Goal: Obtain resource: Download file/media

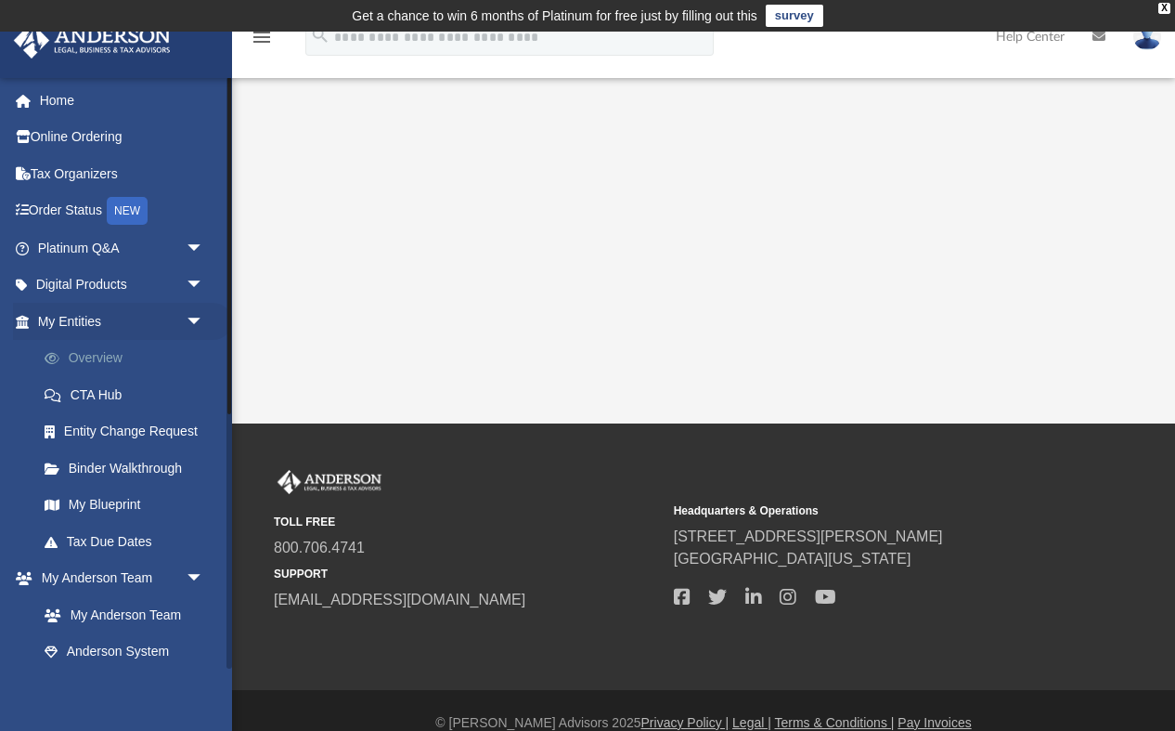
click at [138, 365] on link "Overview" at bounding box center [129, 358] width 206 height 37
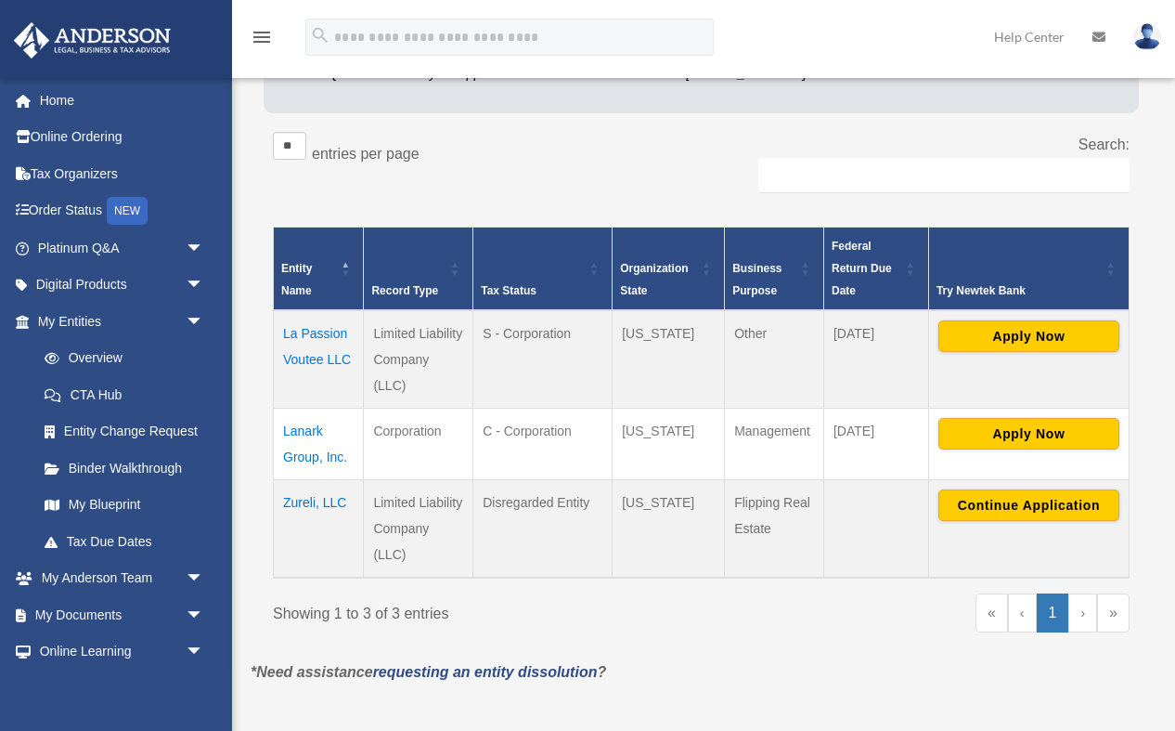
scroll to position [290, 0]
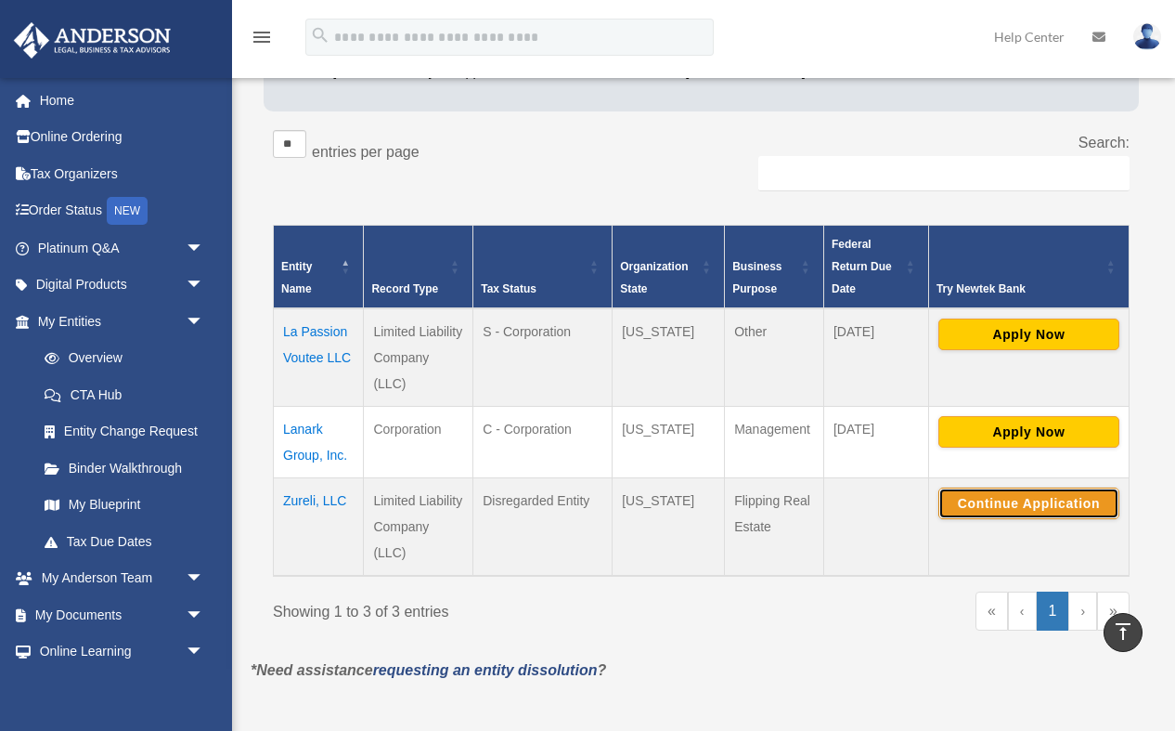
click at [1000, 511] on button "Continue Application" at bounding box center [1028, 503] width 181 height 32
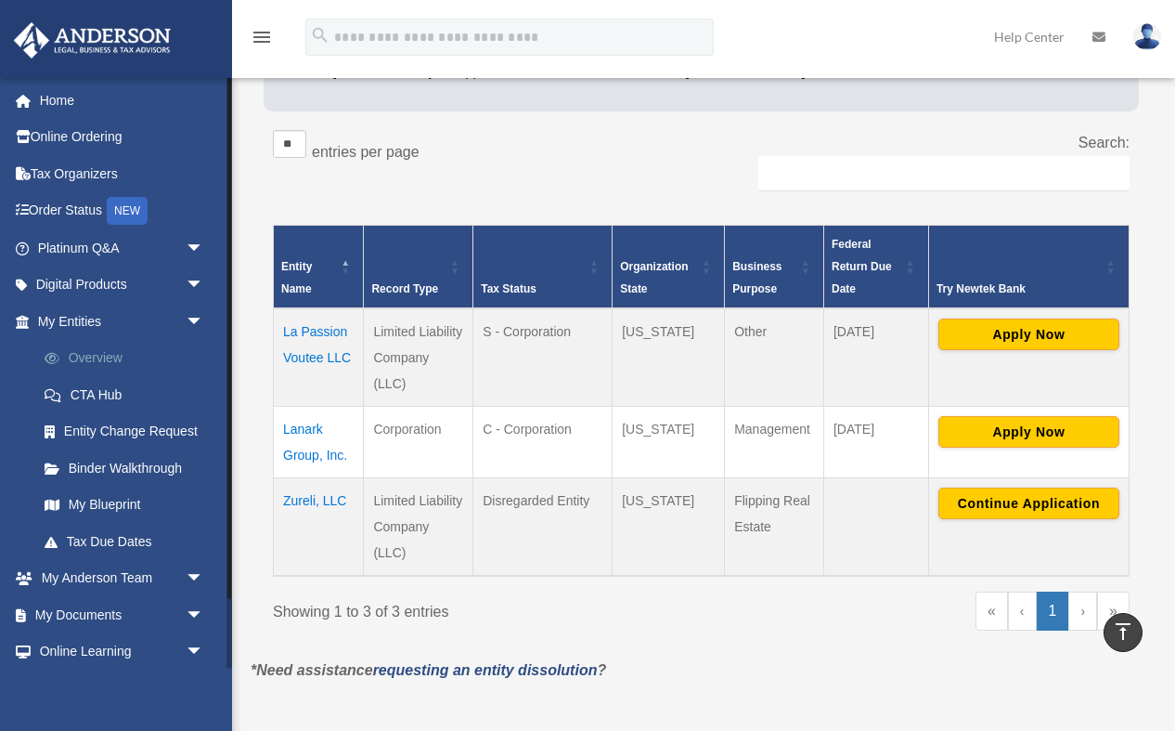
click at [105, 359] on link "Overview" at bounding box center [129, 358] width 206 height 37
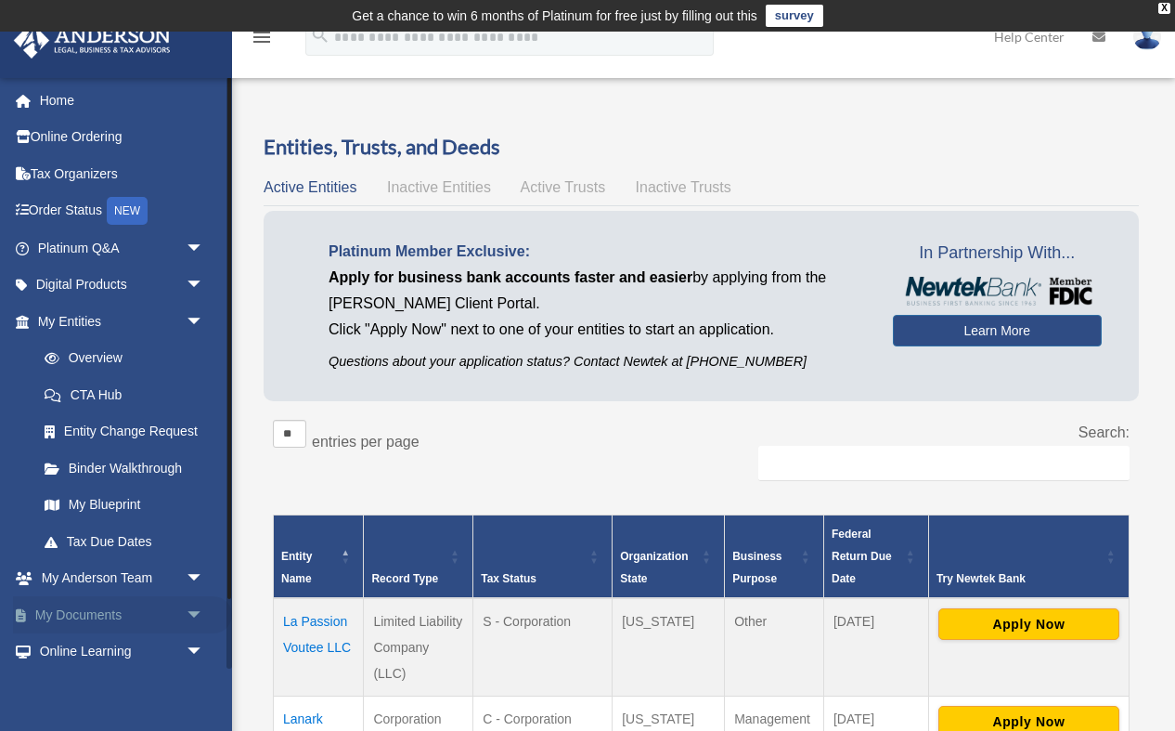
click at [86, 610] on link "My Documents arrow_drop_down" at bounding box center [122, 614] width 219 height 37
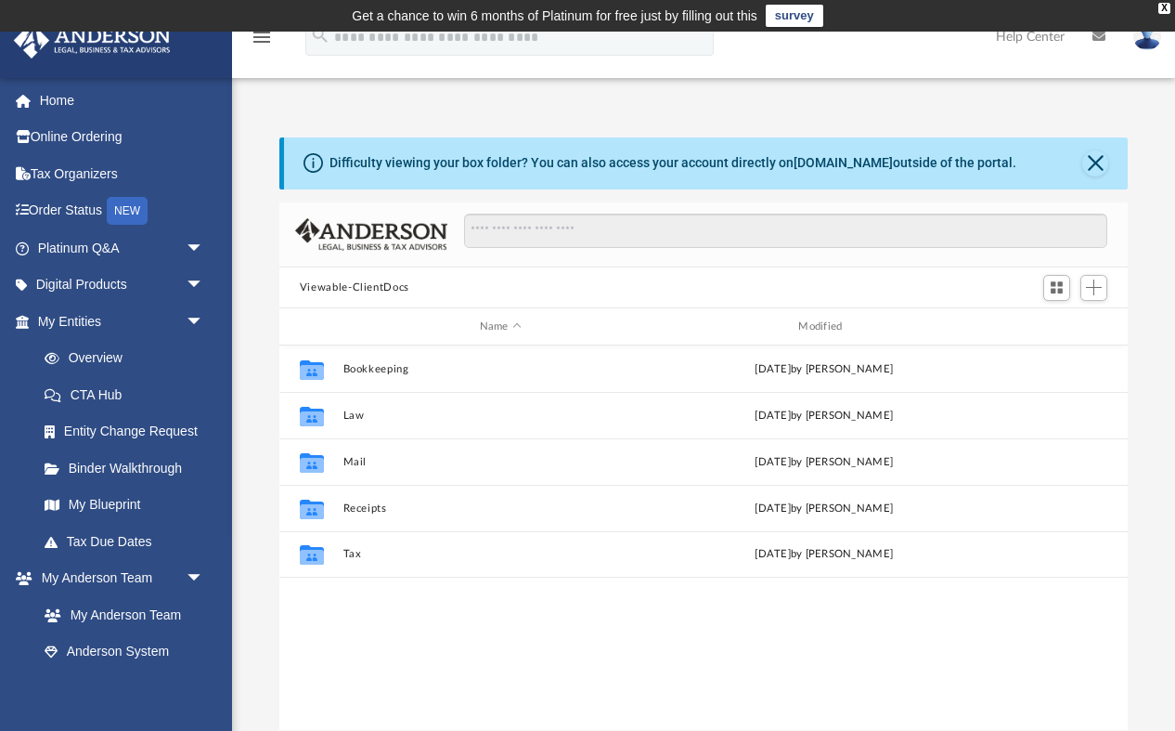
scroll to position [421, 848]
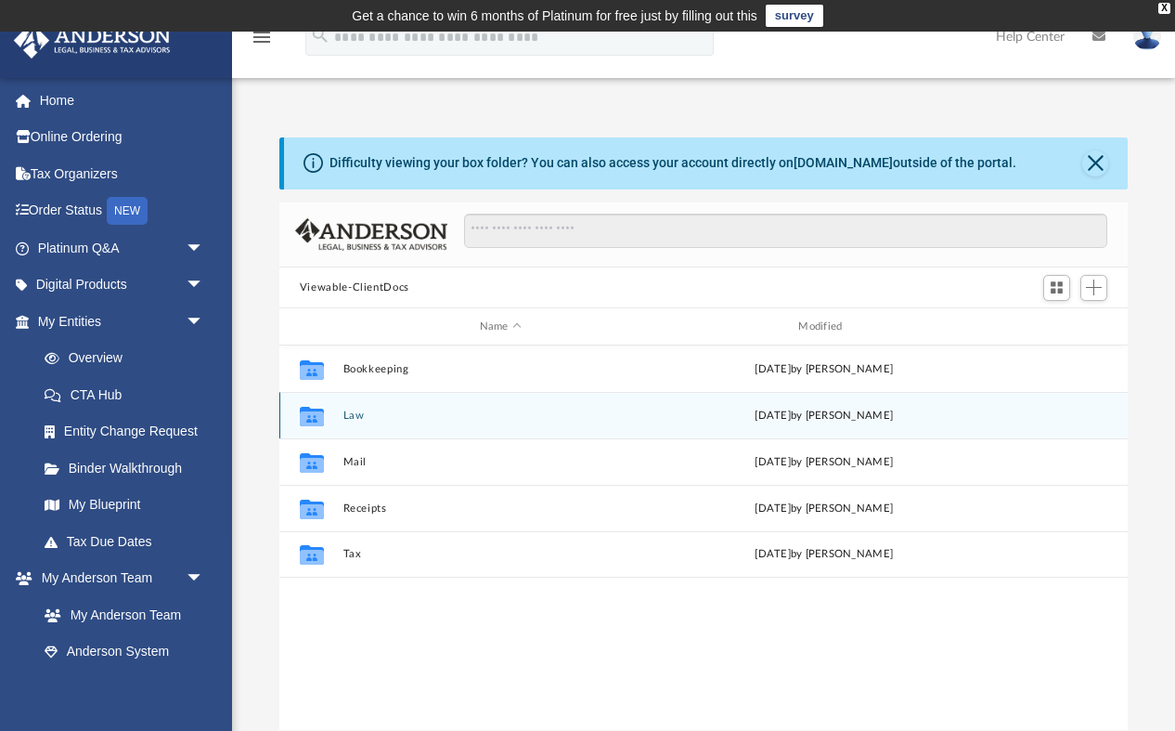
click at [352, 421] on div "Collaborated Folder Law Thu Oct 2 2025 by Lauren Thornton" at bounding box center [703, 415] width 848 height 46
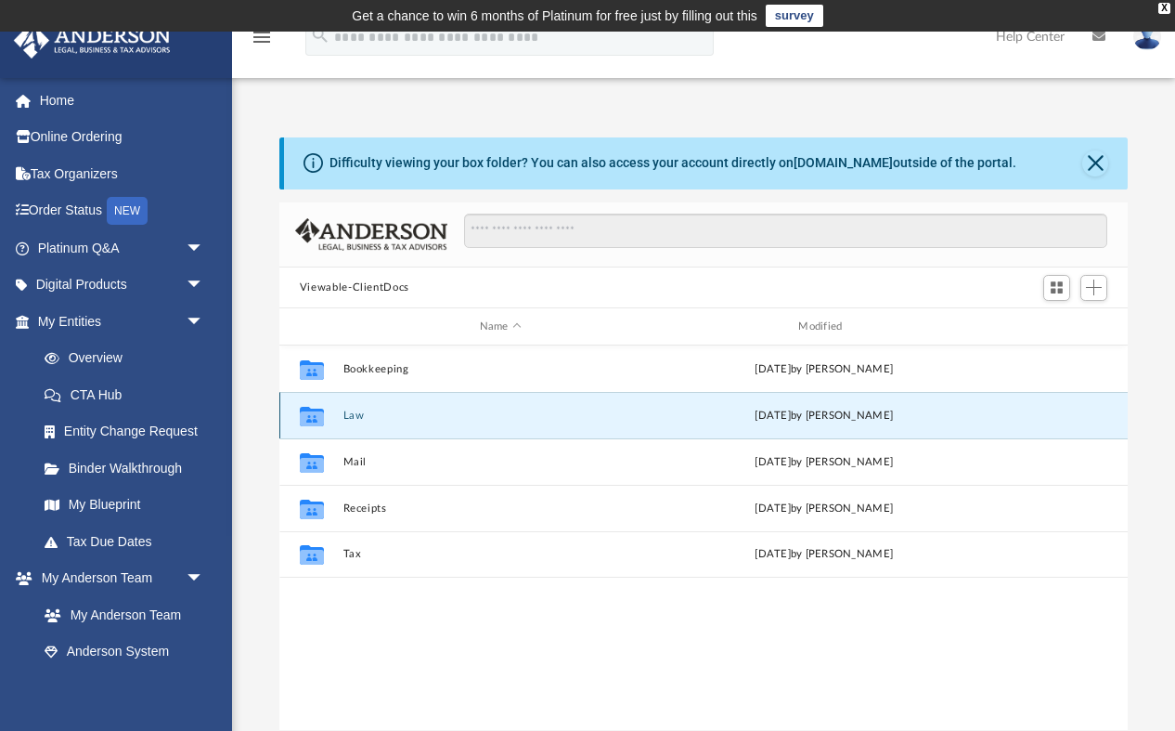
click at [351, 413] on button "Law" at bounding box center [501, 415] width 316 height 12
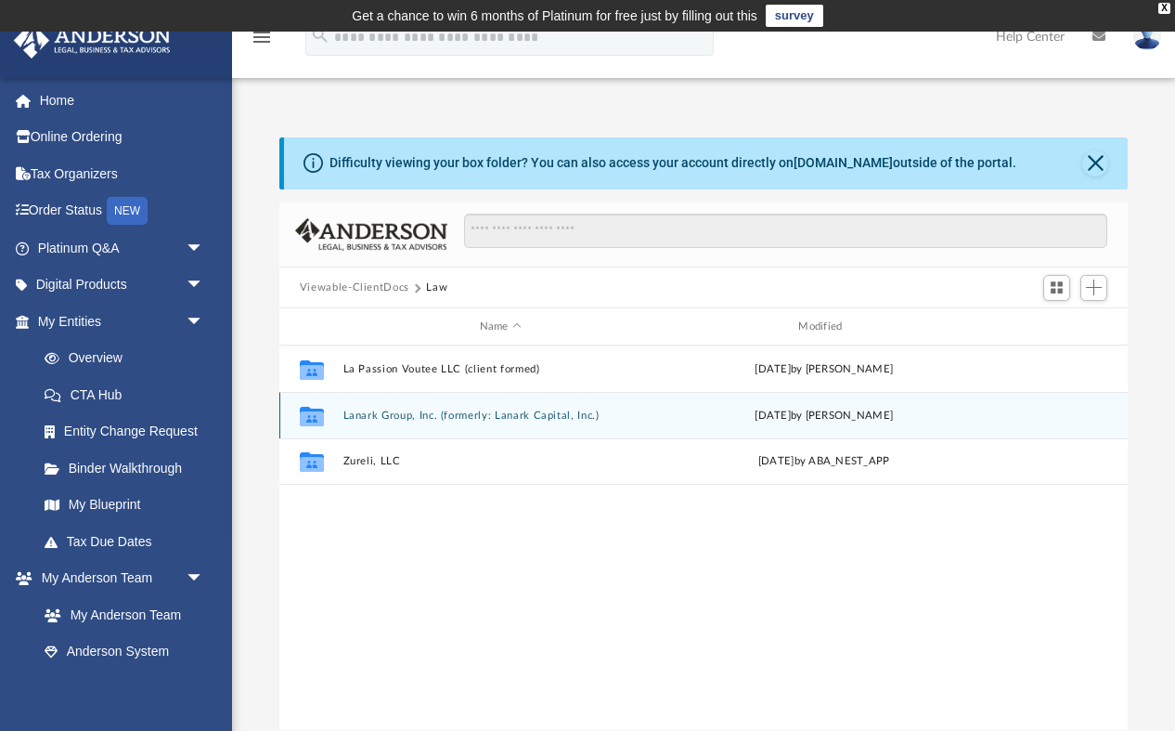
click at [406, 419] on button "Lanark Group, Inc. (formerly: Lanark Capital, Inc.)" at bounding box center [501, 415] width 316 height 12
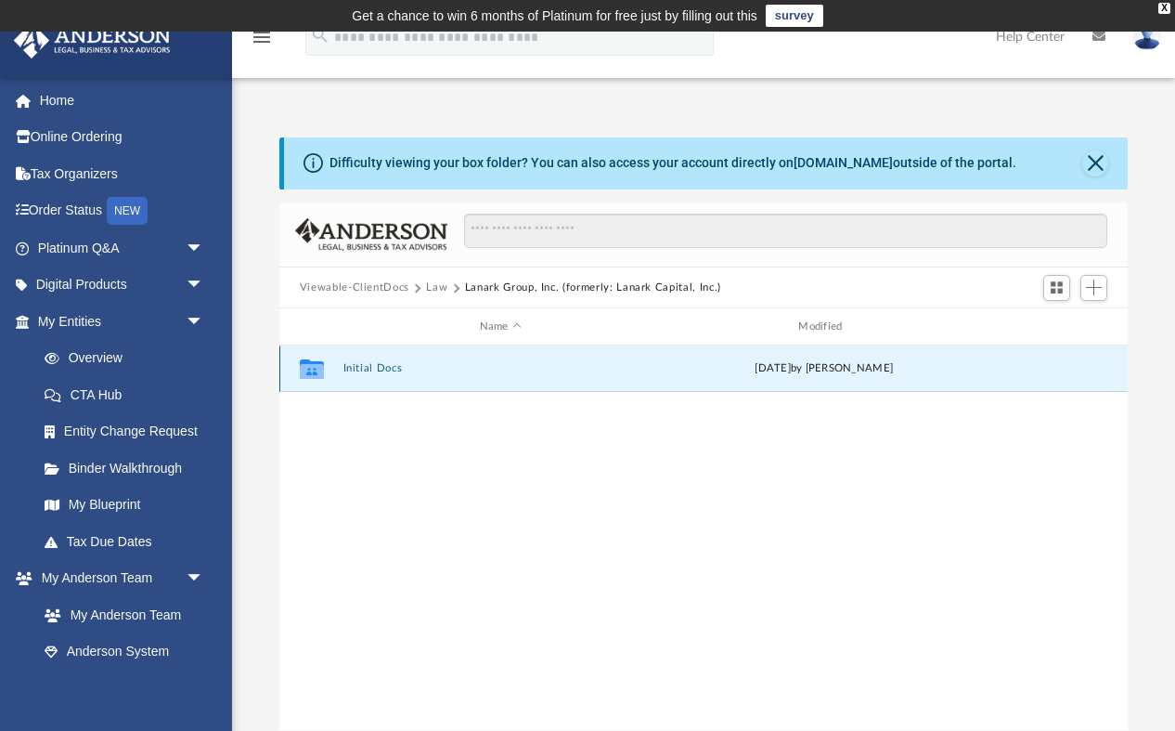
click at [370, 365] on button "Initial Docs" at bounding box center [501, 369] width 316 height 12
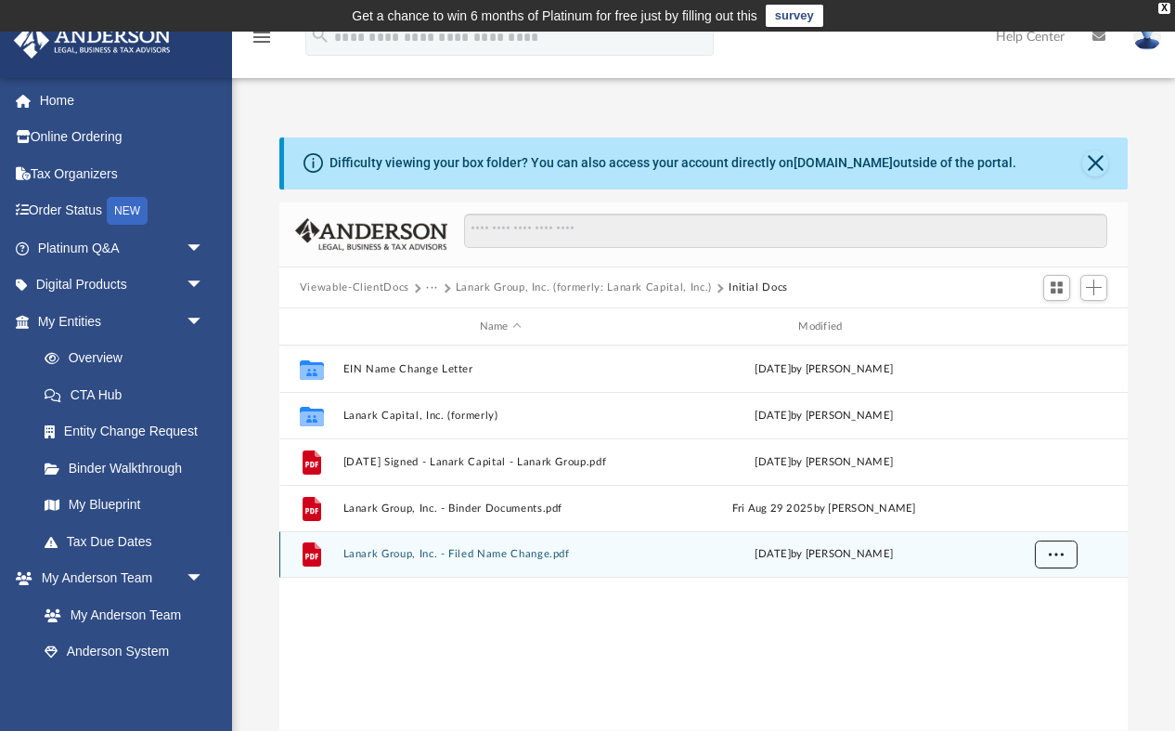
click at [1064, 555] on button "More options" at bounding box center [1055, 554] width 43 height 28
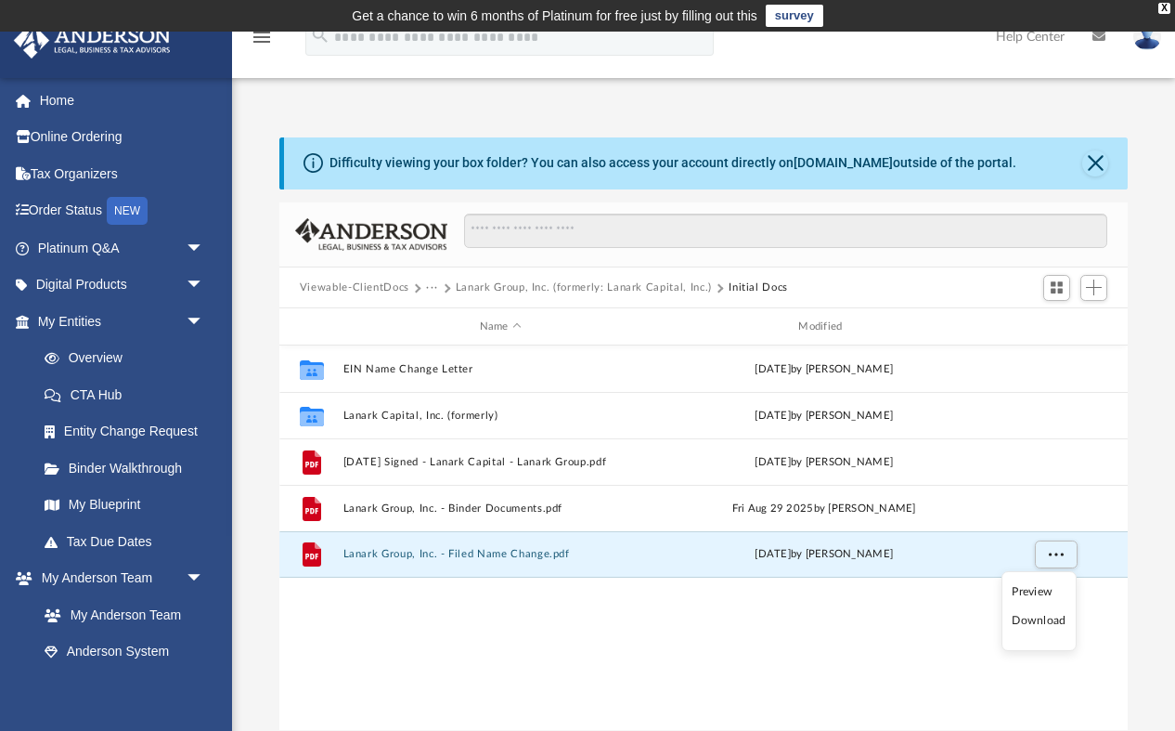
click at [1049, 621] on li "Download" at bounding box center [1039, 620] width 54 height 19
click at [1055, 562] on button "More options" at bounding box center [1055, 554] width 43 height 28
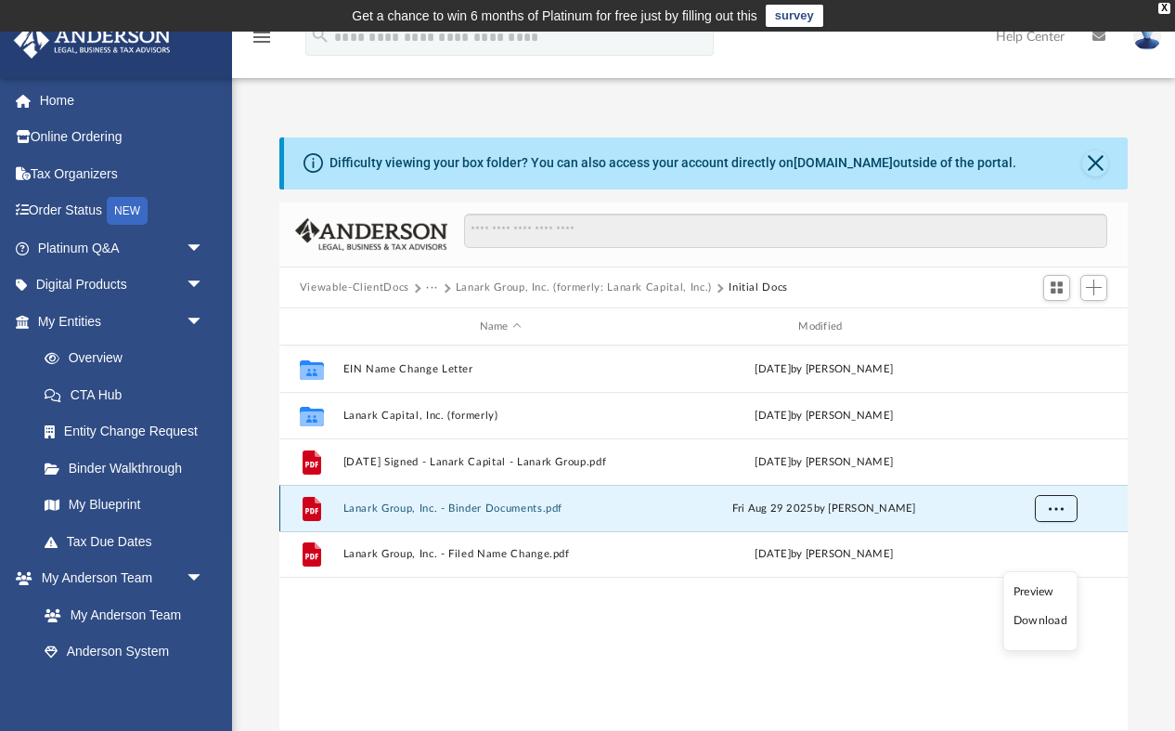
click at [1058, 504] on span "More options" at bounding box center [1055, 508] width 15 height 10
click at [1048, 574] on li "Download" at bounding box center [1039, 574] width 54 height 19
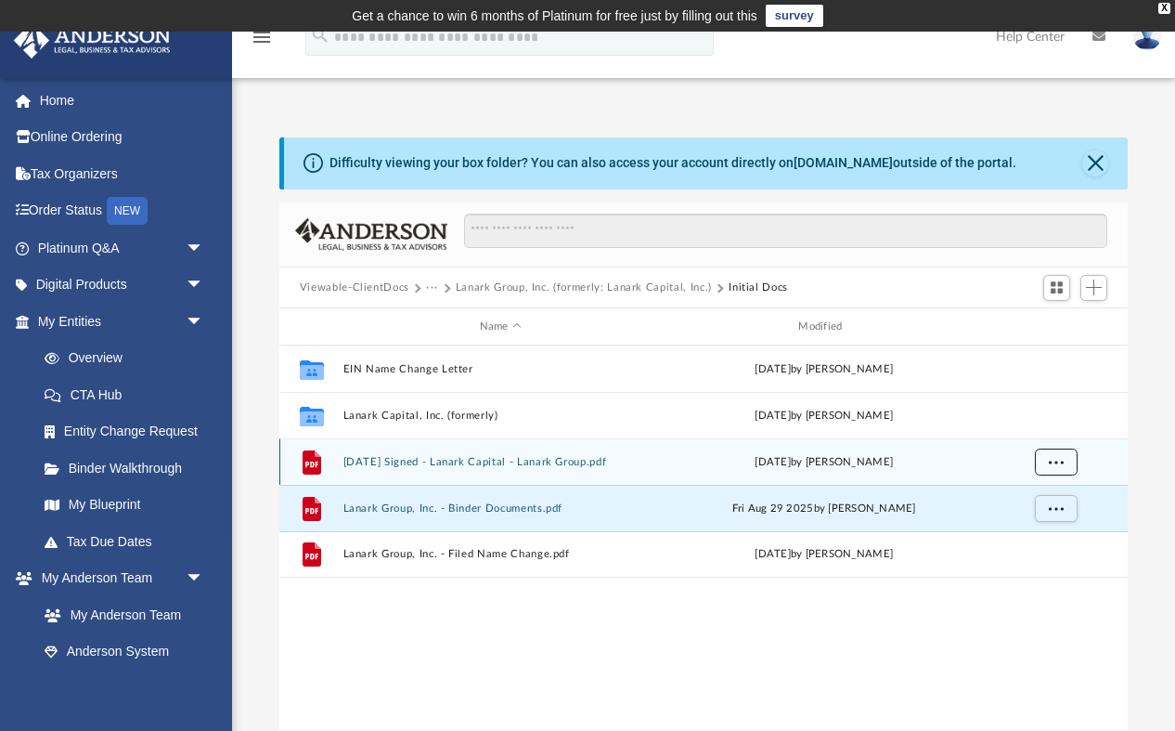
click at [1054, 462] on span "More options" at bounding box center [1055, 462] width 15 height 10
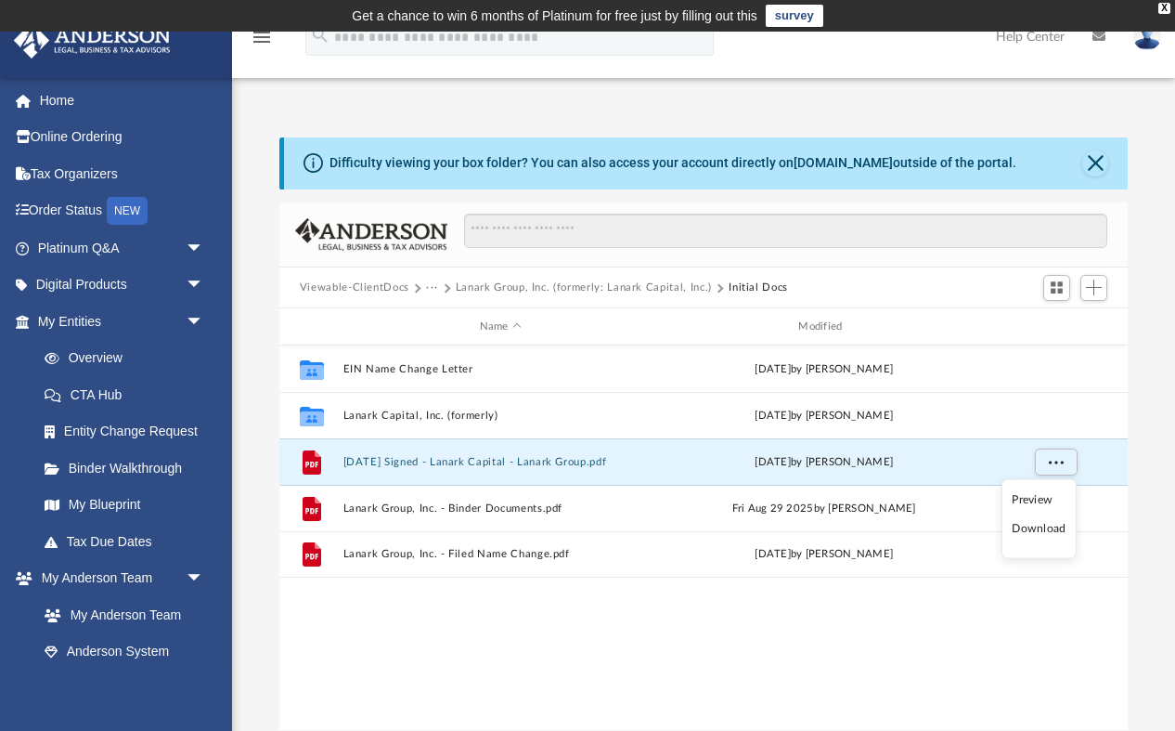
click at [1046, 533] on li "Download" at bounding box center [1039, 528] width 54 height 19
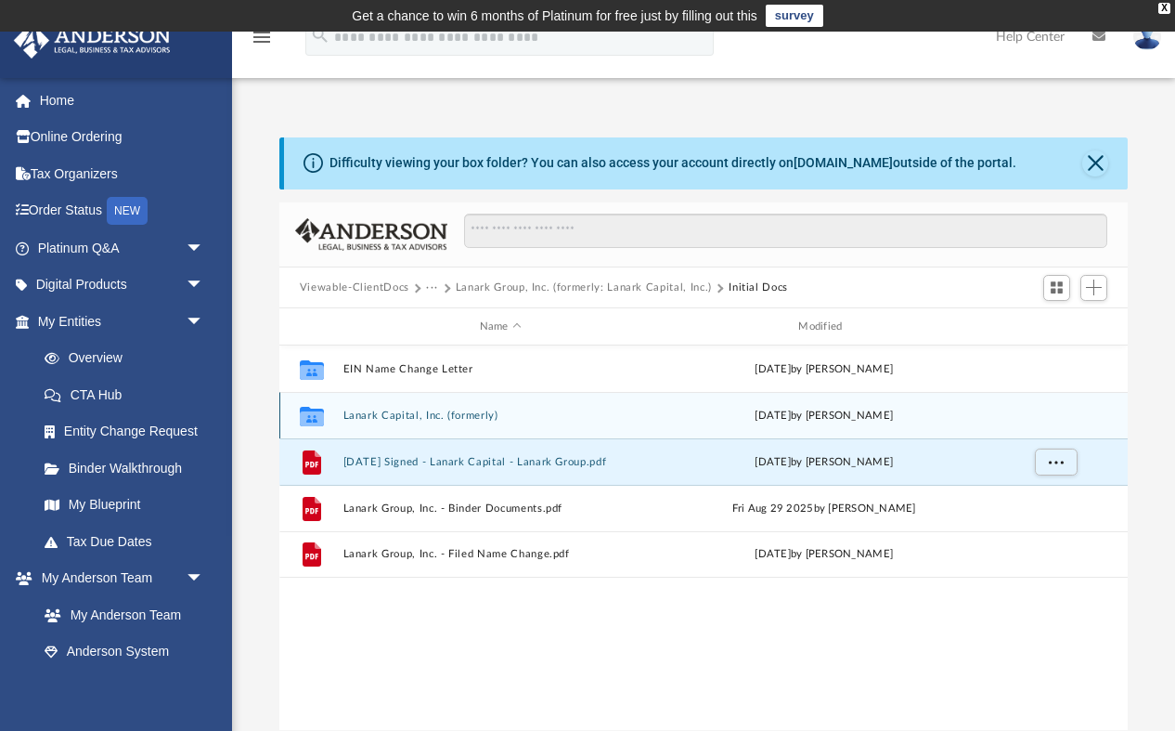
click at [626, 428] on div "Collaborated Folder Lanark Capital, Inc. (formerly) Fri Sep 19 2025 by Marielle…" at bounding box center [703, 415] width 848 height 46
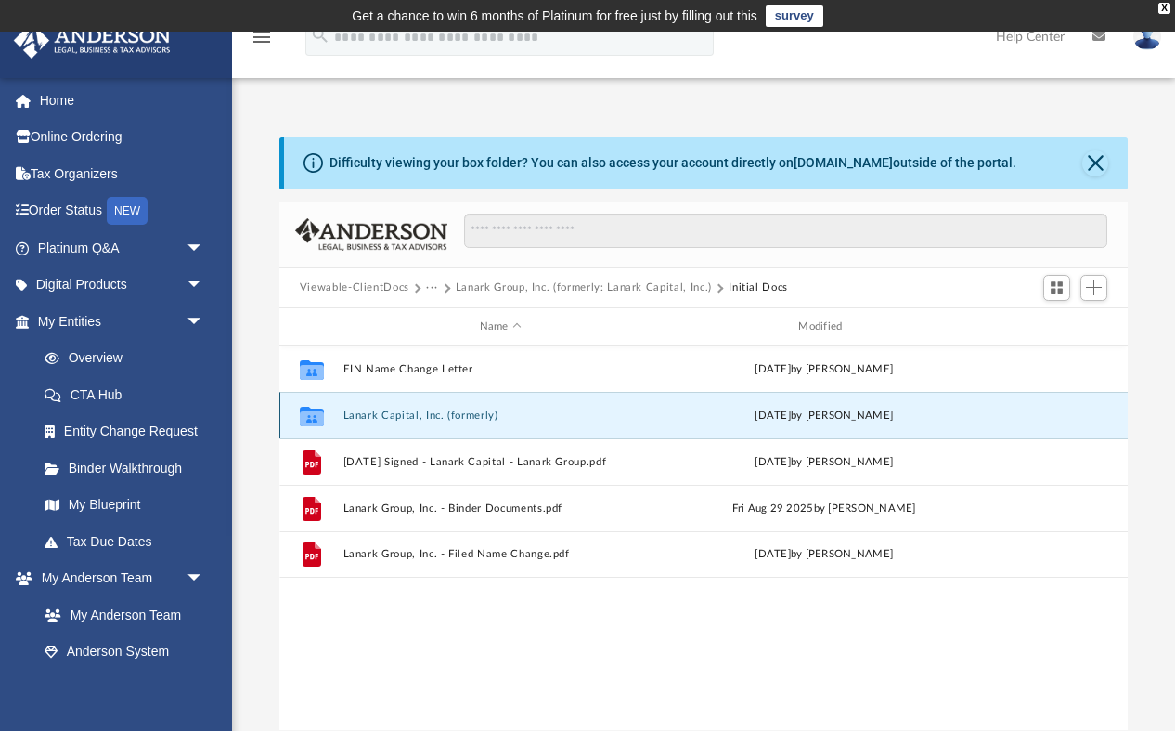
click at [626, 428] on div "Collaborated Folder Lanark Capital, Inc. (formerly) Fri Sep 19 2025 by Marielle…" at bounding box center [703, 415] width 848 height 46
click at [611, 421] on div "Collaborated Folder Lanark Capital, Inc. (formerly) Fri Sep 19 2025 by Marielle…" at bounding box center [703, 415] width 848 height 46
click at [433, 422] on div "Collaborated Folder Lanark Capital, Inc. (formerly) Fri Sep 19 2025 by Marielle…" at bounding box center [703, 415] width 848 height 46
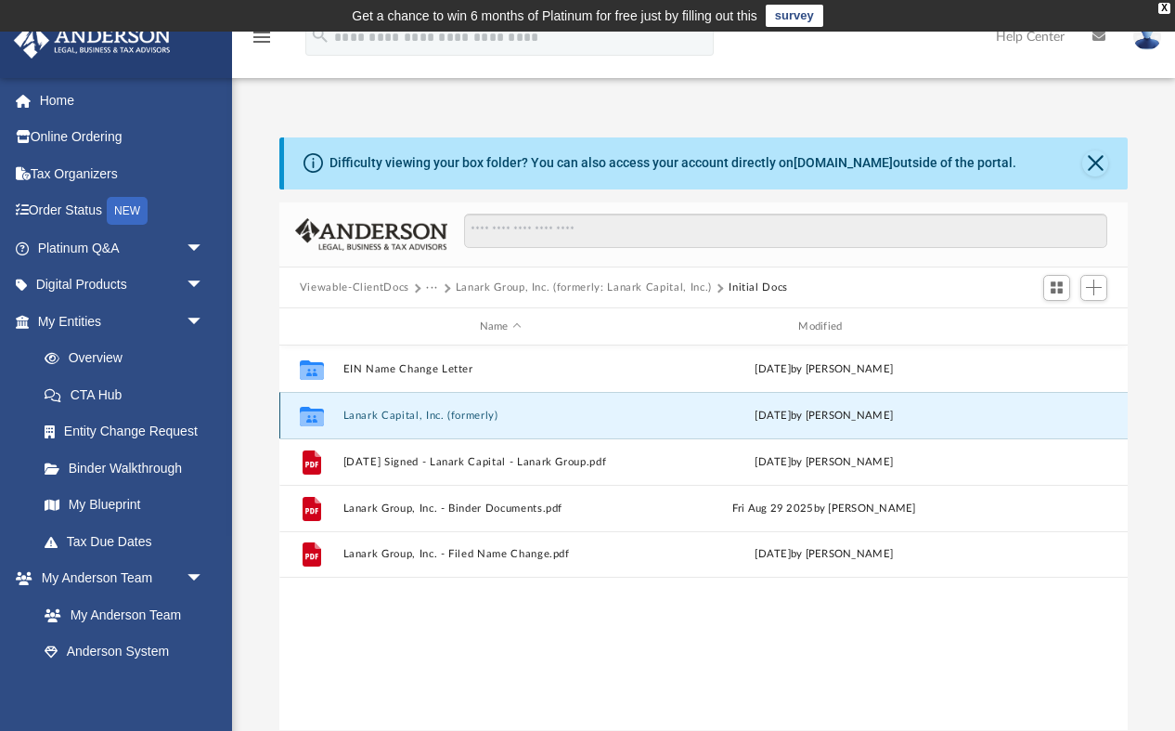
click at [344, 403] on div "Collaborated Folder Lanark Capital, Inc. (formerly) Fri Sep 19 2025 by Marielle…" at bounding box center [703, 415] width 848 height 46
click at [310, 416] on icon "grid" at bounding box center [312, 418] width 24 height 15
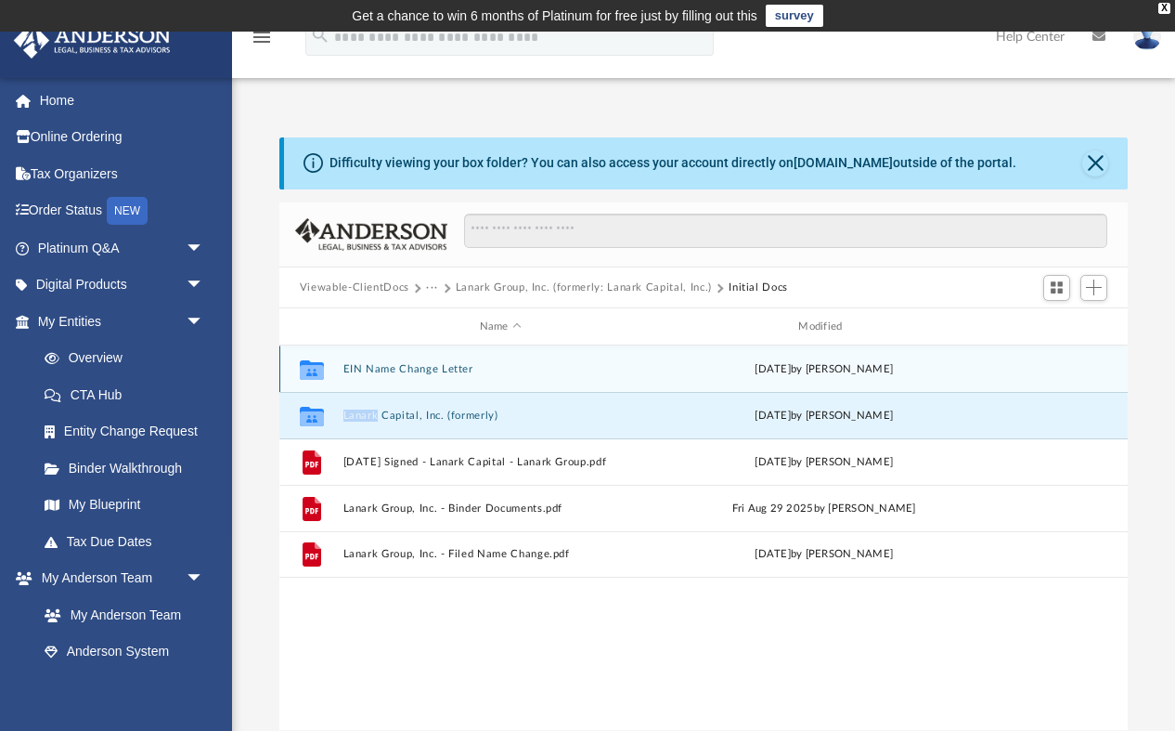
click at [469, 366] on button "EIN Name Change Letter" at bounding box center [501, 369] width 316 height 12
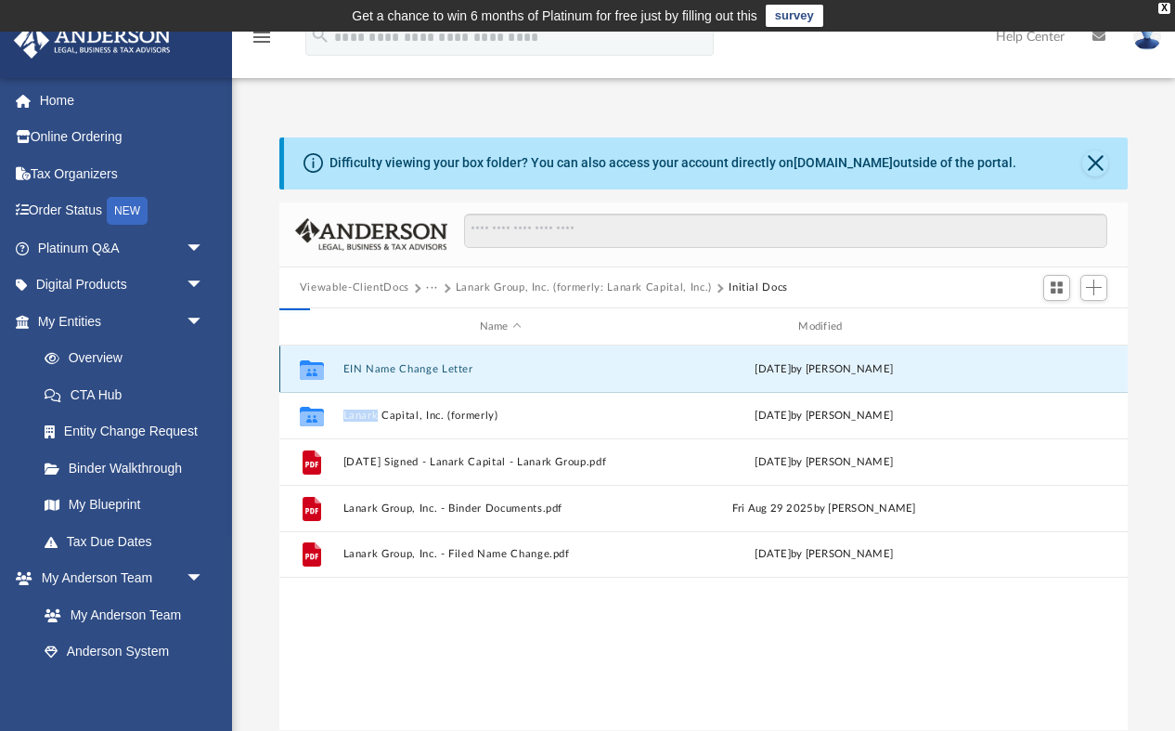
click at [469, 366] on button "EIN Name Change Letter" at bounding box center [501, 369] width 316 height 12
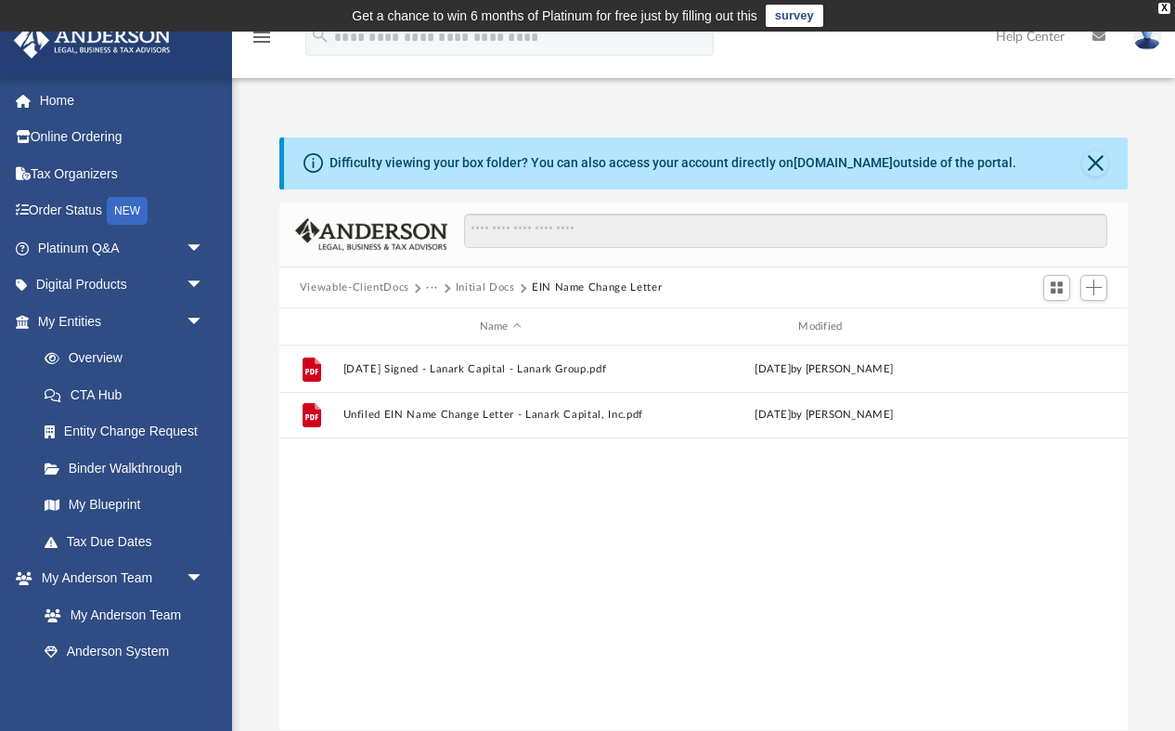
click at [500, 285] on button "Initial Docs" at bounding box center [485, 287] width 59 height 17
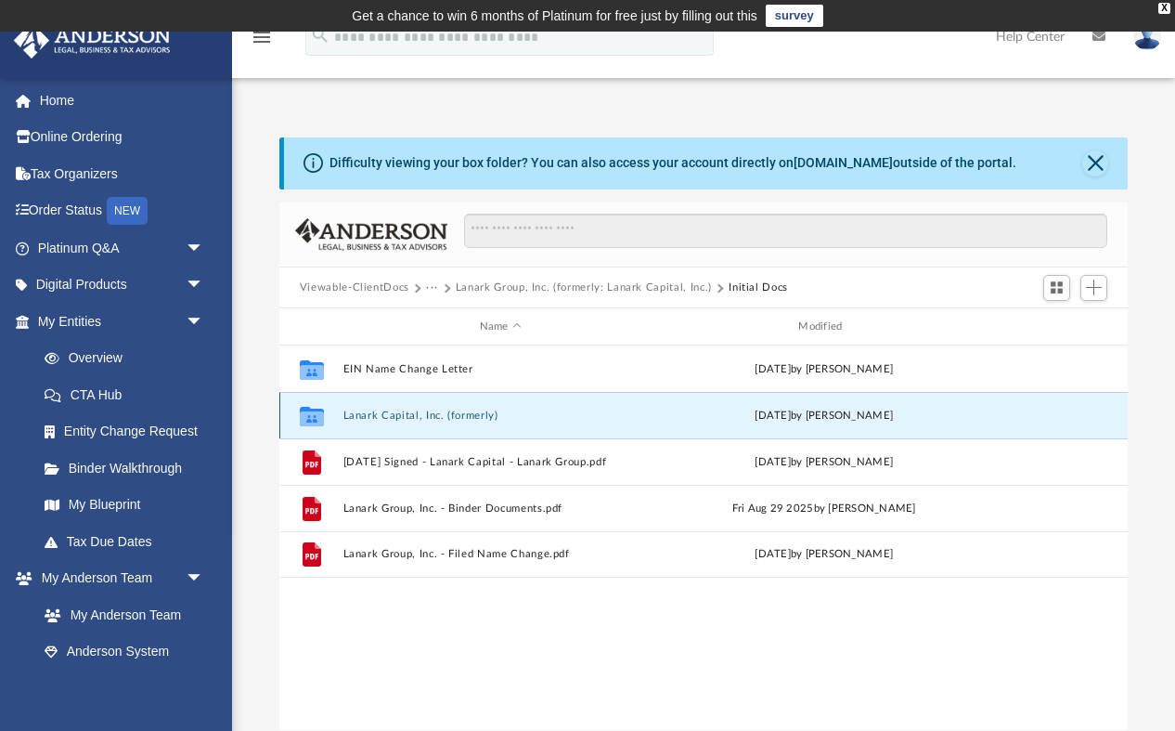
click at [422, 413] on button "Lanark Capital, Inc. (formerly)" at bounding box center [501, 415] width 316 height 12
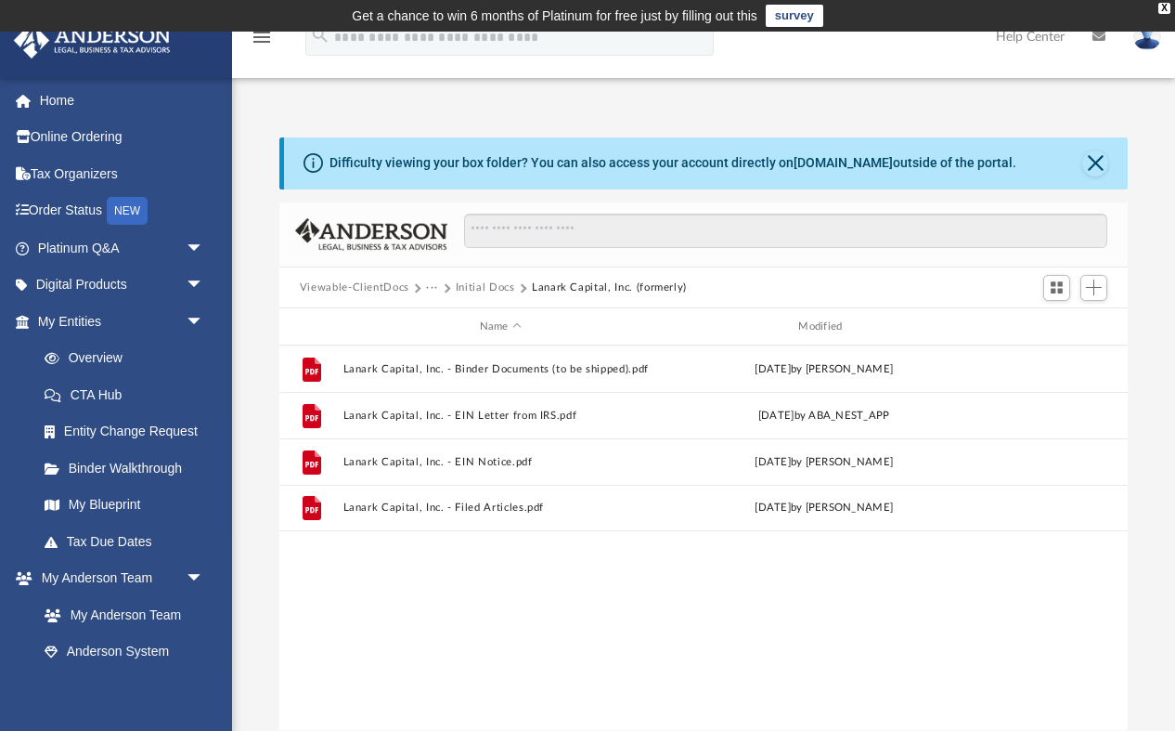
click at [477, 290] on button "Initial Docs" at bounding box center [485, 287] width 59 height 17
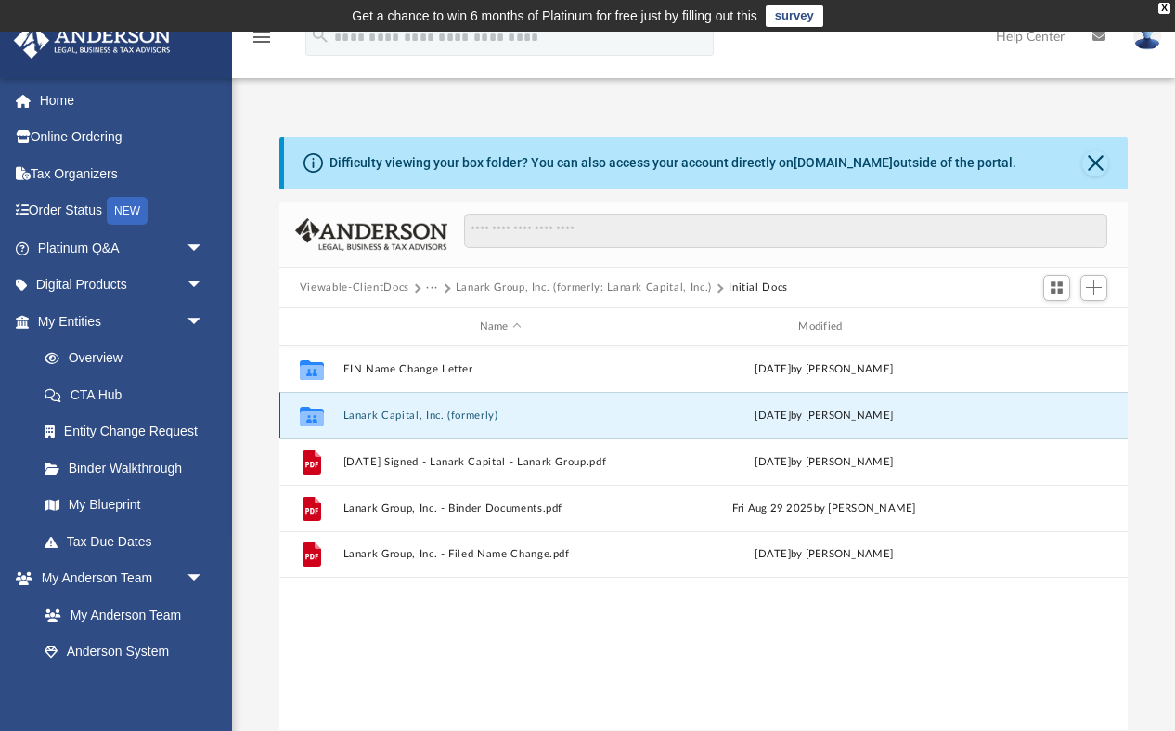
drag, startPoint x: 528, startPoint y: 419, endPoint x: 400, endPoint y: 432, distance: 128.8
click at [399, 432] on div "Collaborated Folder Lanark Capital, Inc. (formerly) Fri Sep 19 2025 by Marielle…" at bounding box center [703, 415] width 848 height 46
copy button "Lanark Capital, Inc. (formerly)"
drag, startPoint x: 342, startPoint y: 416, endPoint x: 516, endPoint y: 416, distance: 174.5
click at [516, 416] on div "Collaborated Folder Lanark Capital, Inc. (formerly) Fri Sep 19 2025 by Marielle…" at bounding box center [703, 415] width 848 height 46
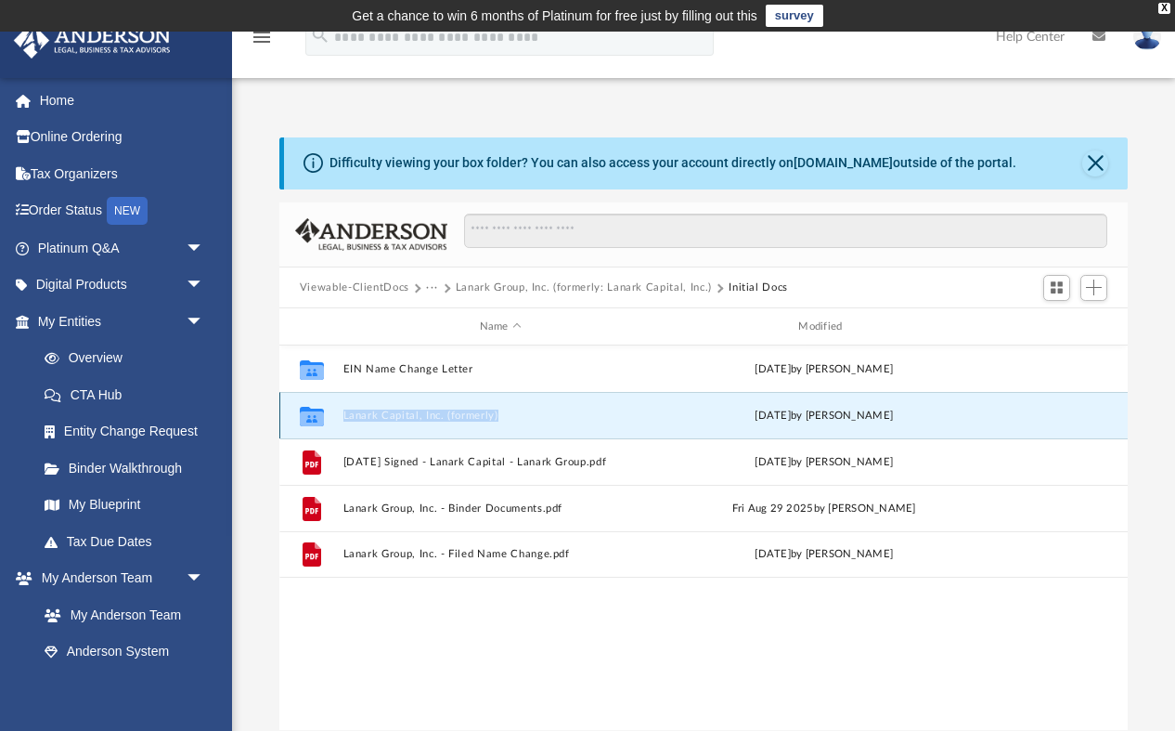
click at [460, 409] on button "Lanark Capital, Inc. (formerly)" at bounding box center [501, 415] width 316 height 12
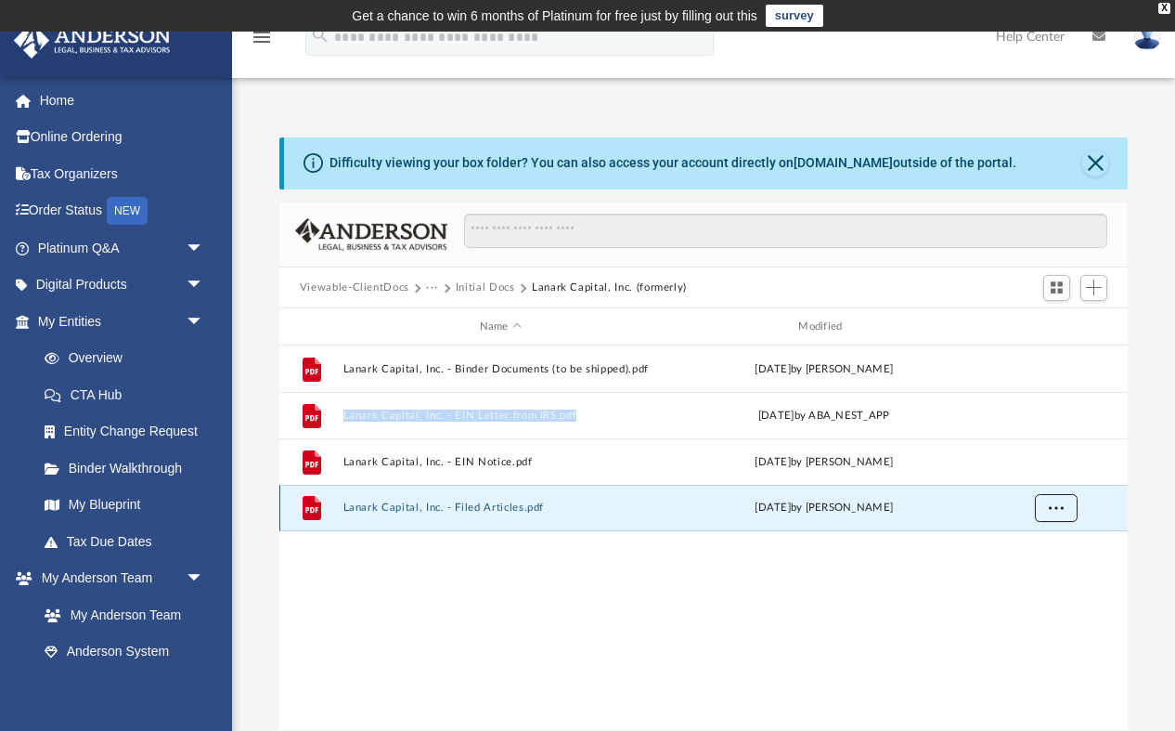
click at [1060, 511] on span "More options" at bounding box center [1055, 507] width 15 height 10
click at [1049, 578] on li "Download" at bounding box center [1039, 573] width 54 height 19
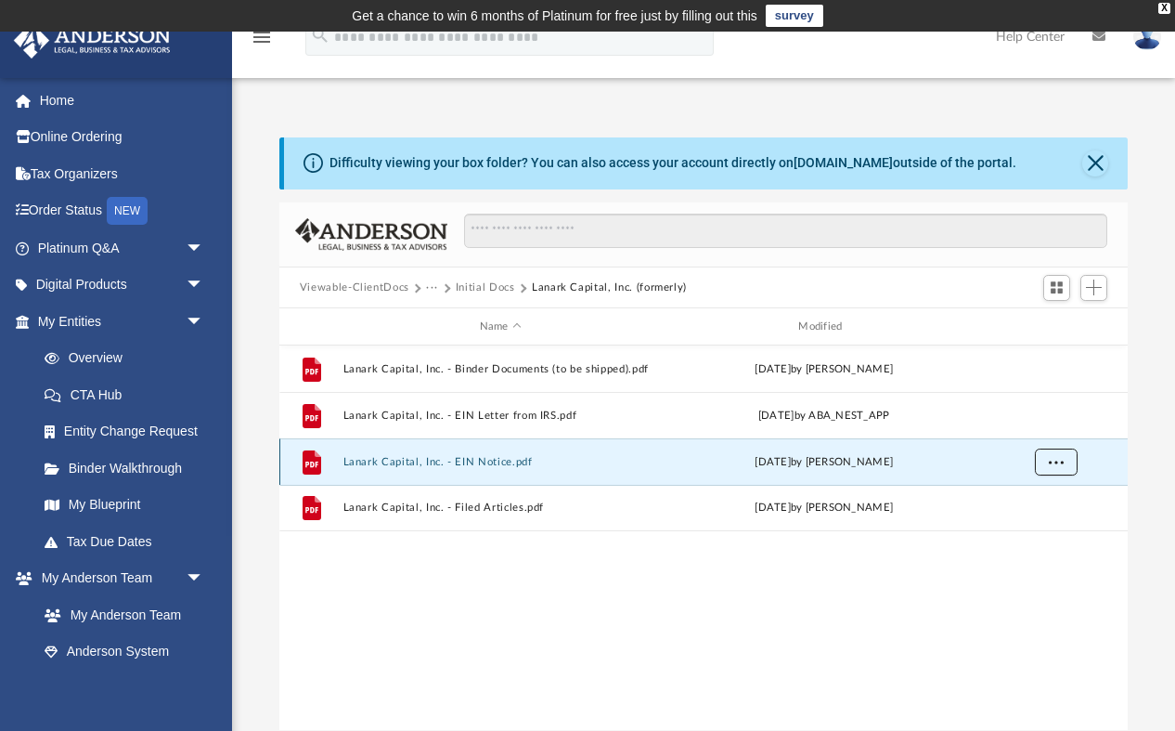
click at [1063, 465] on span "More options" at bounding box center [1055, 462] width 15 height 10
click at [1052, 531] on li "Download" at bounding box center [1039, 528] width 54 height 19
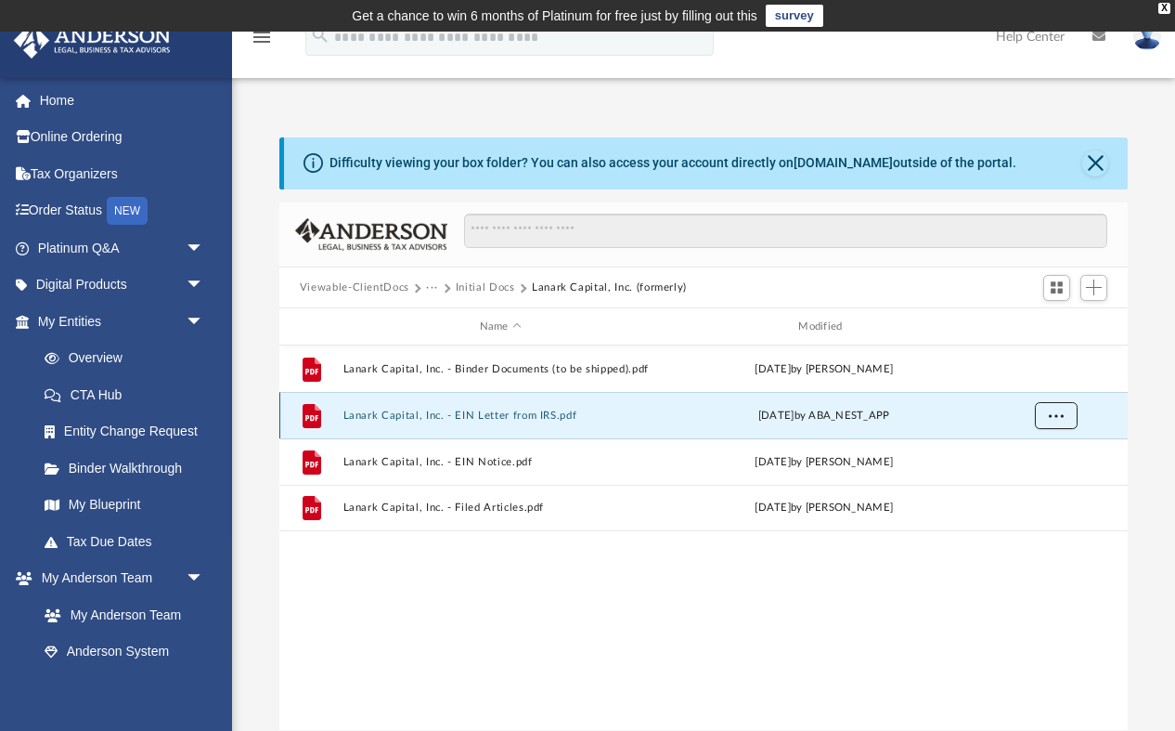
click at [1058, 423] on button "More options" at bounding box center [1055, 416] width 43 height 28
click at [1045, 484] on li "Download" at bounding box center [1039, 481] width 54 height 19
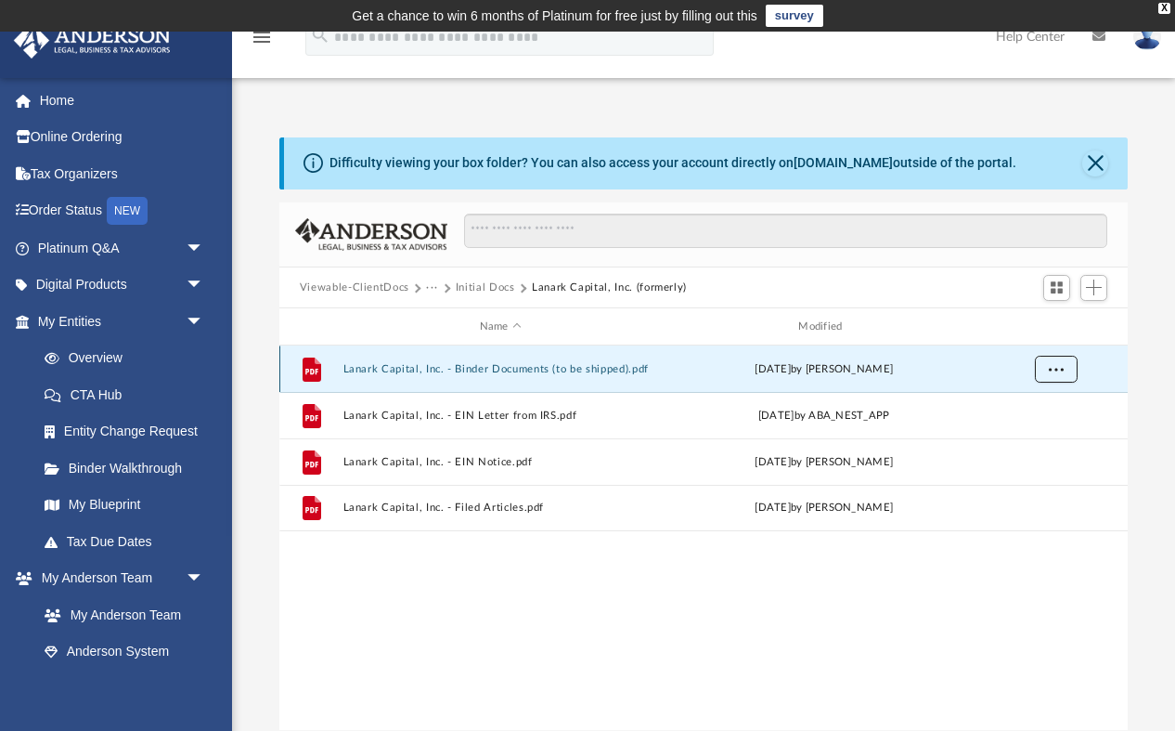
click at [1050, 378] on button "More options" at bounding box center [1055, 370] width 43 height 28
click at [1053, 435] on li "Download" at bounding box center [1039, 435] width 54 height 19
click at [495, 288] on button "Initial Docs" at bounding box center [485, 287] width 59 height 17
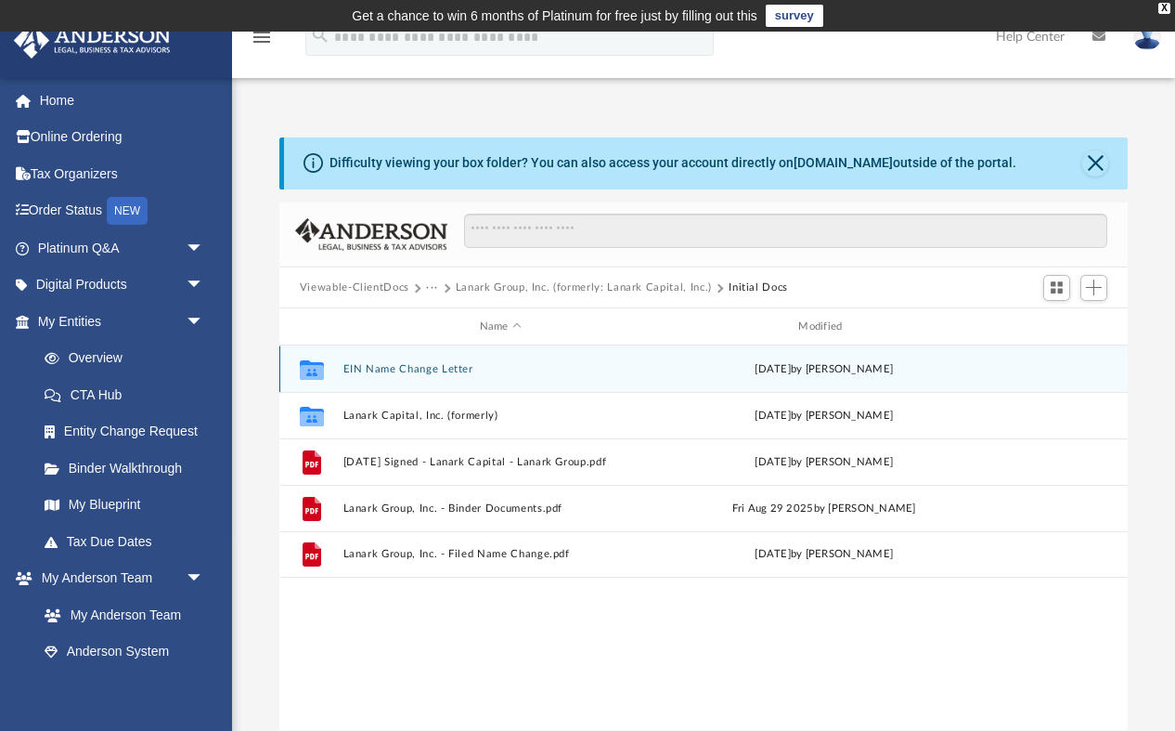
click at [522, 371] on button "EIN Name Change Letter" at bounding box center [501, 369] width 316 height 12
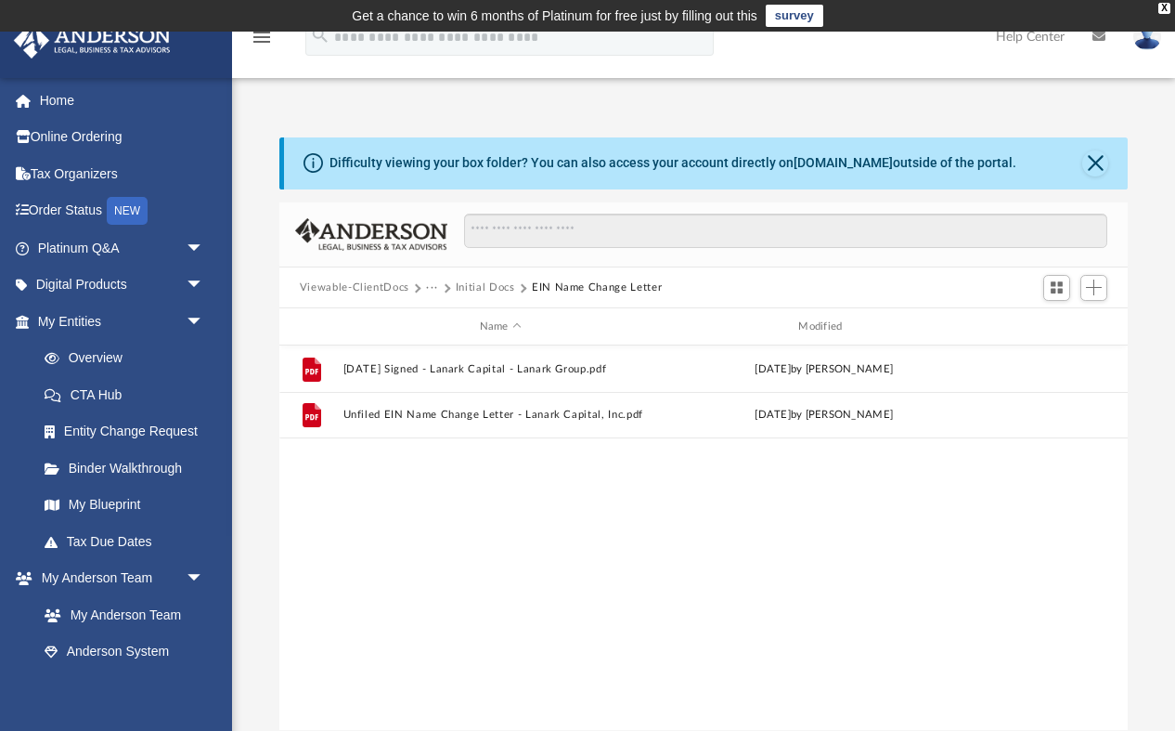
click at [498, 281] on button "Initial Docs" at bounding box center [485, 287] width 59 height 17
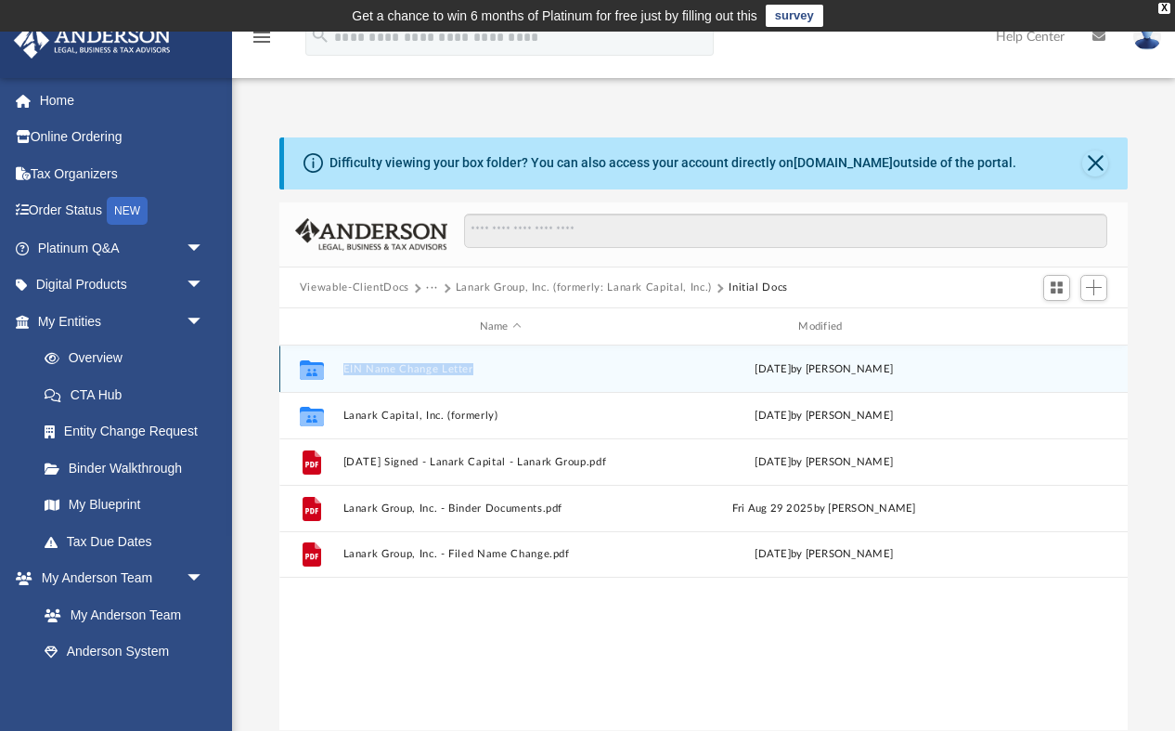
copy button "EIN Name Change Letter"
drag, startPoint x: 533, startPoint y: 376, endPoint x: 330, endPoint y: 375, distance: 203.3
click at [330, 375] on div "Collaborated Folder EIN Name Change Letter Fri Sep 26 2025 by Omo O" at bounding box center [703, 368] width 848 height 46
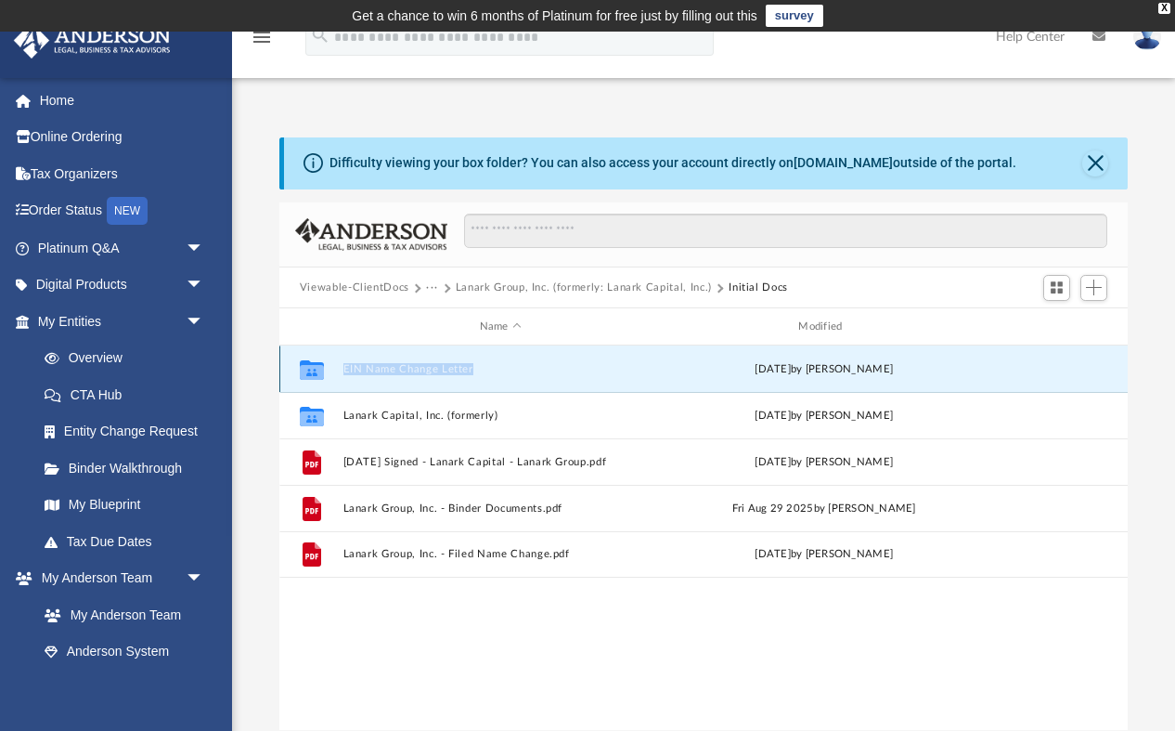
click at [422, 373] on button "EIN Name Change Letter" at bounding box center [501, 369] width 316 height 12
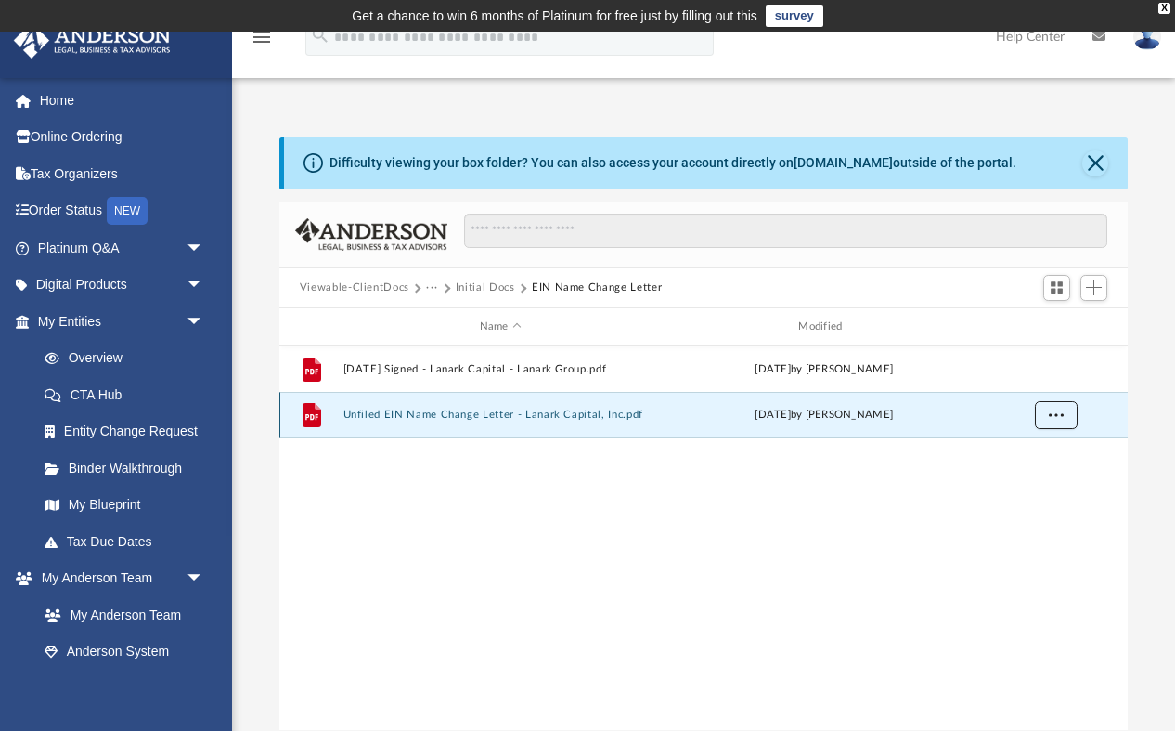
click at [1045, 414] on button "More options" at bounding box center [1055, 415] width 43 height 28
click at [1047, 485] on li "Download" at bounding box center [1039, 481] width 54 height 19
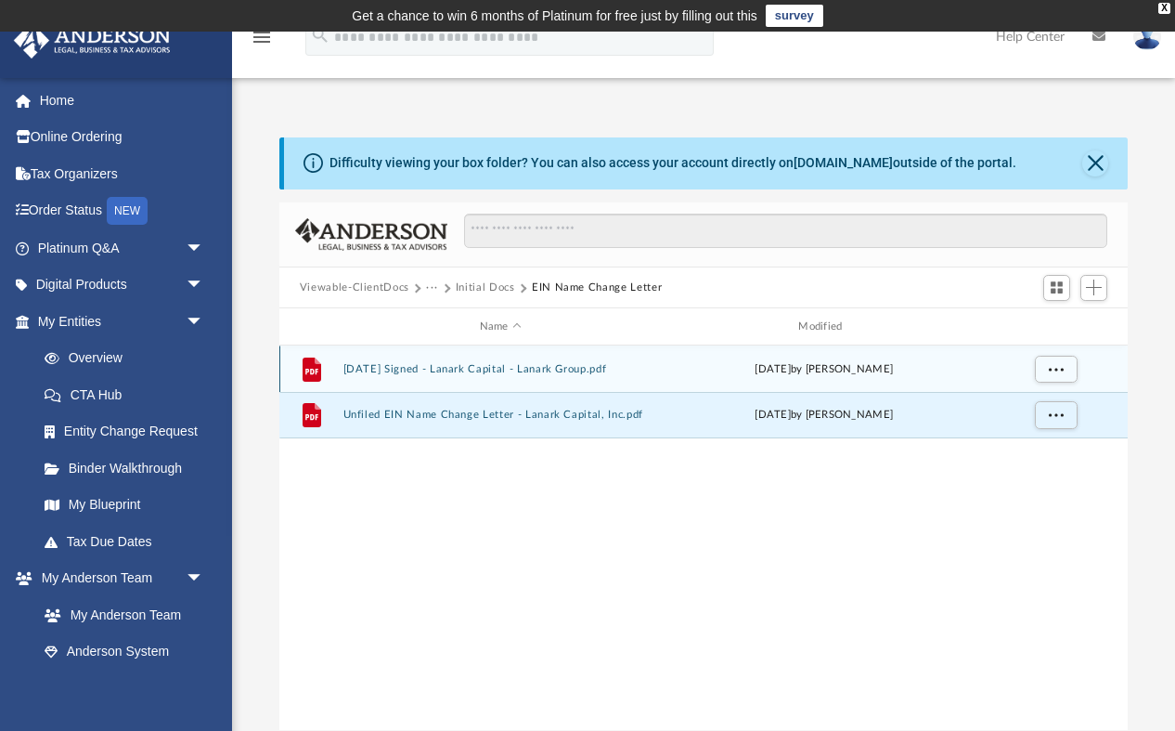
click at [1093, 376] on div "grid" at bounding box center [1055, 369] width 130 height 35
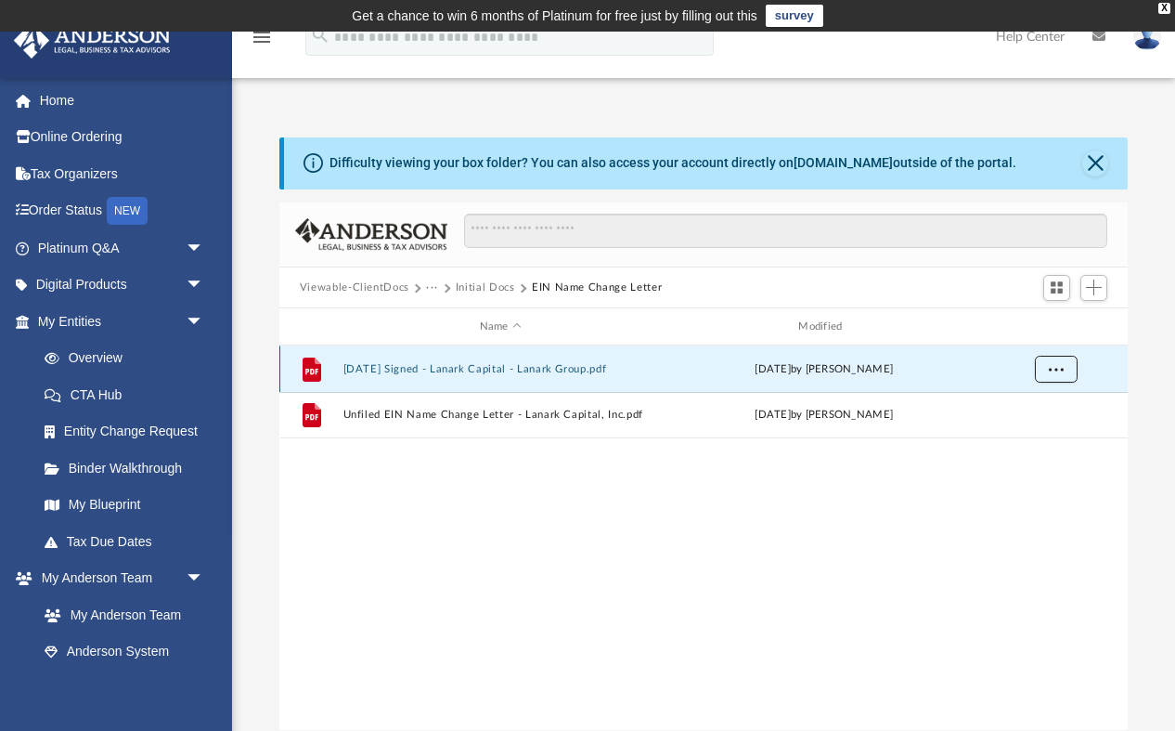
click at [1063, 377] on button "More options" at bounding box center [1055, 370] width 43 height 28
click at [1047, 430] on li "Download" at bounding box center [1039, 435] width 54 height 19
click at [430, 287] on button "···" at bounding box center [432, 287] width 12 height 17
click at [455, 327] on li "Law" at bounding box center [561, 319] width 250 height 19
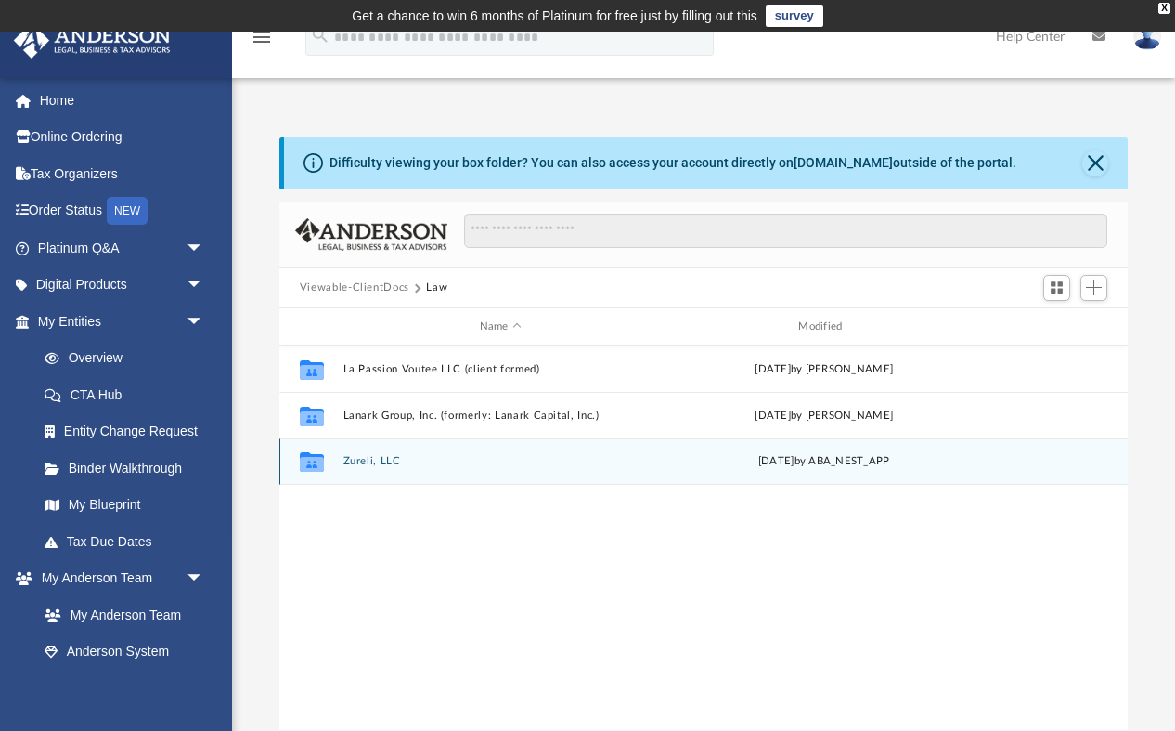
click at [519, 456] on button "Zureli, LLC" at bounding box center [501, 462] width 316 height 12
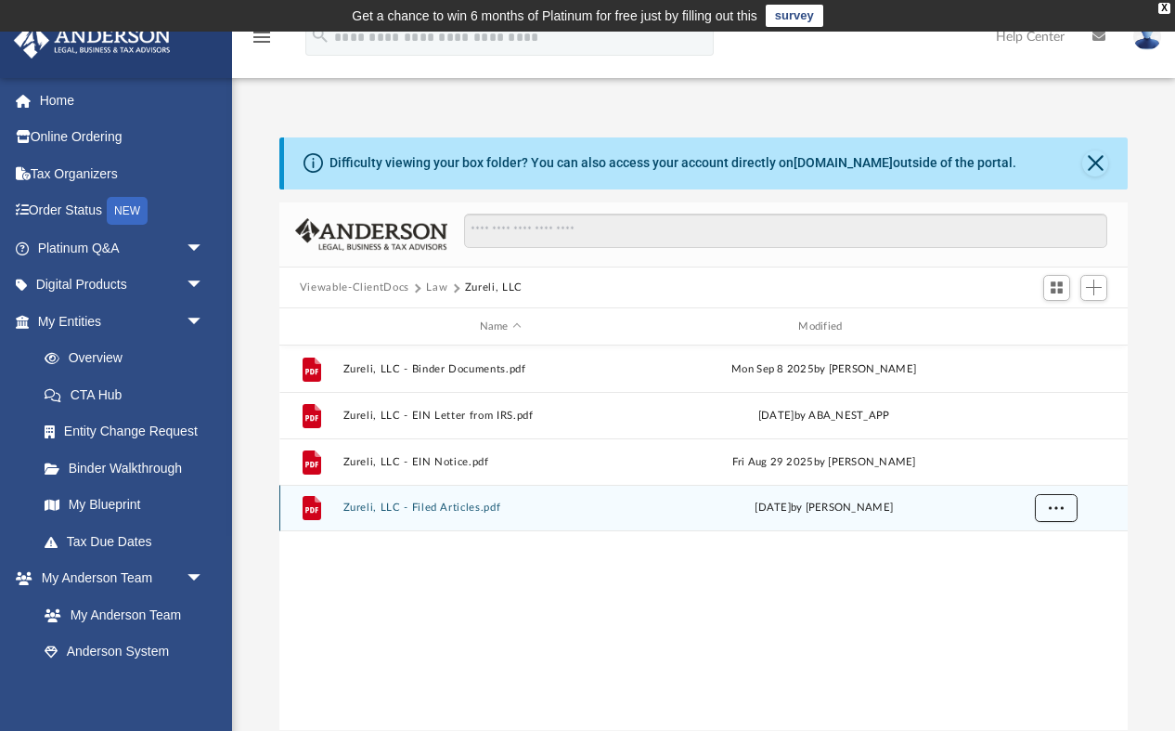
click at [1050, 507] on span "More options" at bounding box center [1055, 507] width 15 height 10
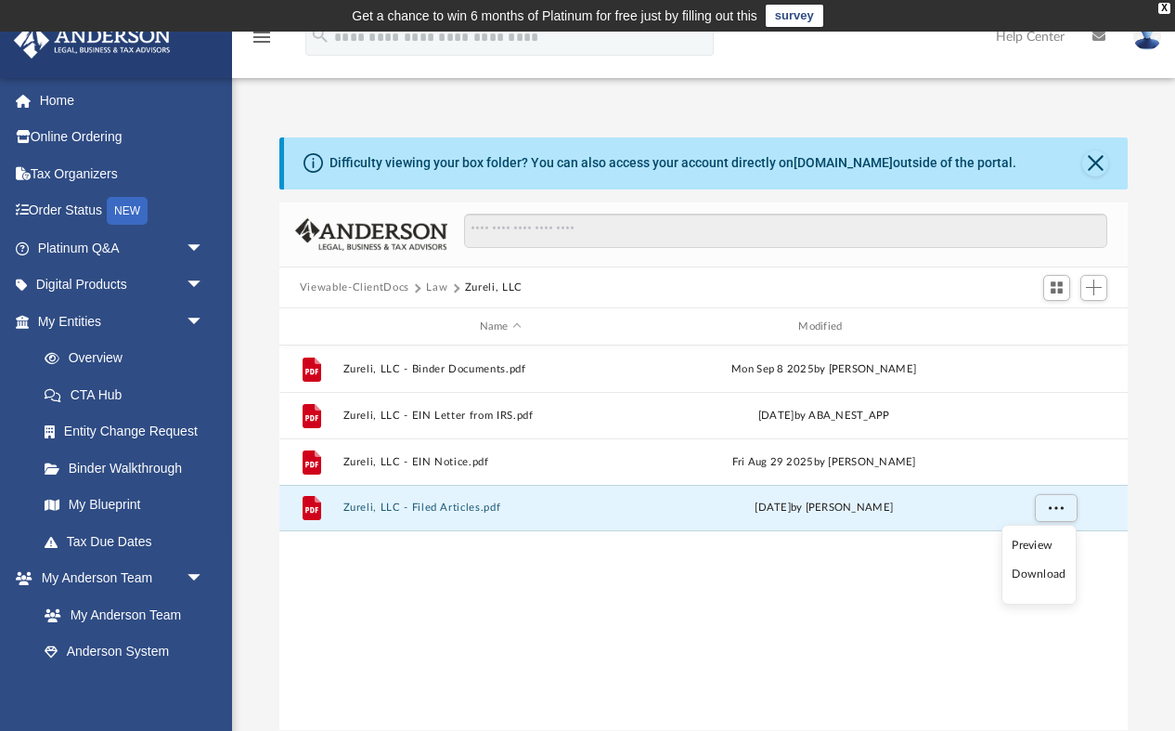
click at [1041, 579] on li "Download" at bounding box center [1039, 573] width 54 height 19
click at [1095, 551] on div "File Zureli, LLC - Binder Documents.pdf Mon Sep 8 2025 by Joyce Johnson File Zu…" at bounding box center [703, 537] width 848 height 385
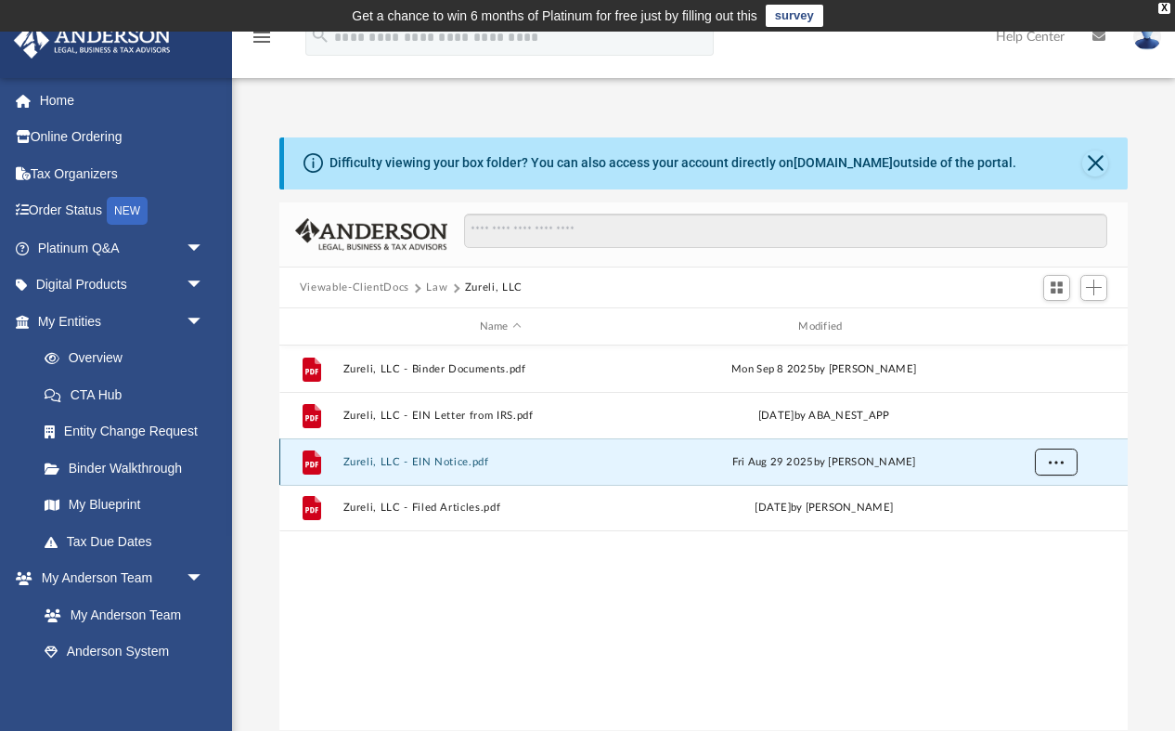
click at [1052, 462] on span "More options" at bounding box center [1055, 462] width 15 height 10
click at [1050, 535] on li "Download" at bounding box center [1039, 528] width 54 height 19
click at [1139, 400] on div "Difficulty viewing your box folder? You can also access your account directly o…" at bounding box center [703, 433] width 943 height 593
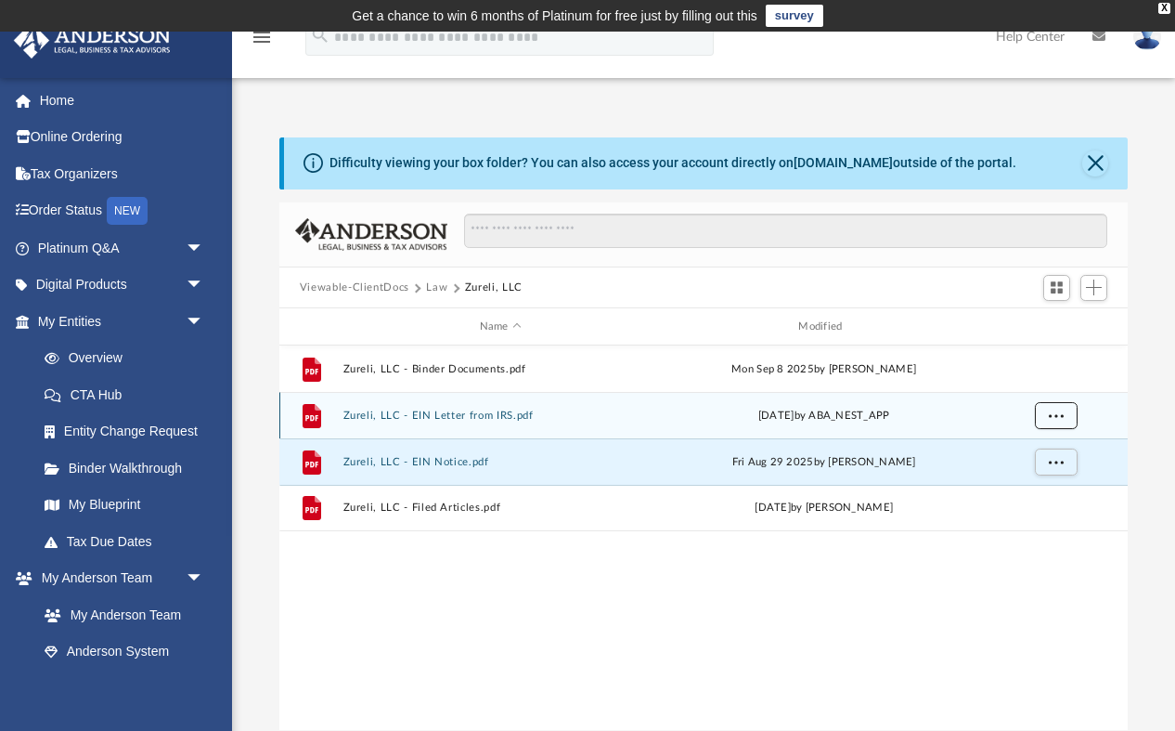
click at [1058, 410] on span "More options" at bounding box center [1055, 415] width 15 height 10
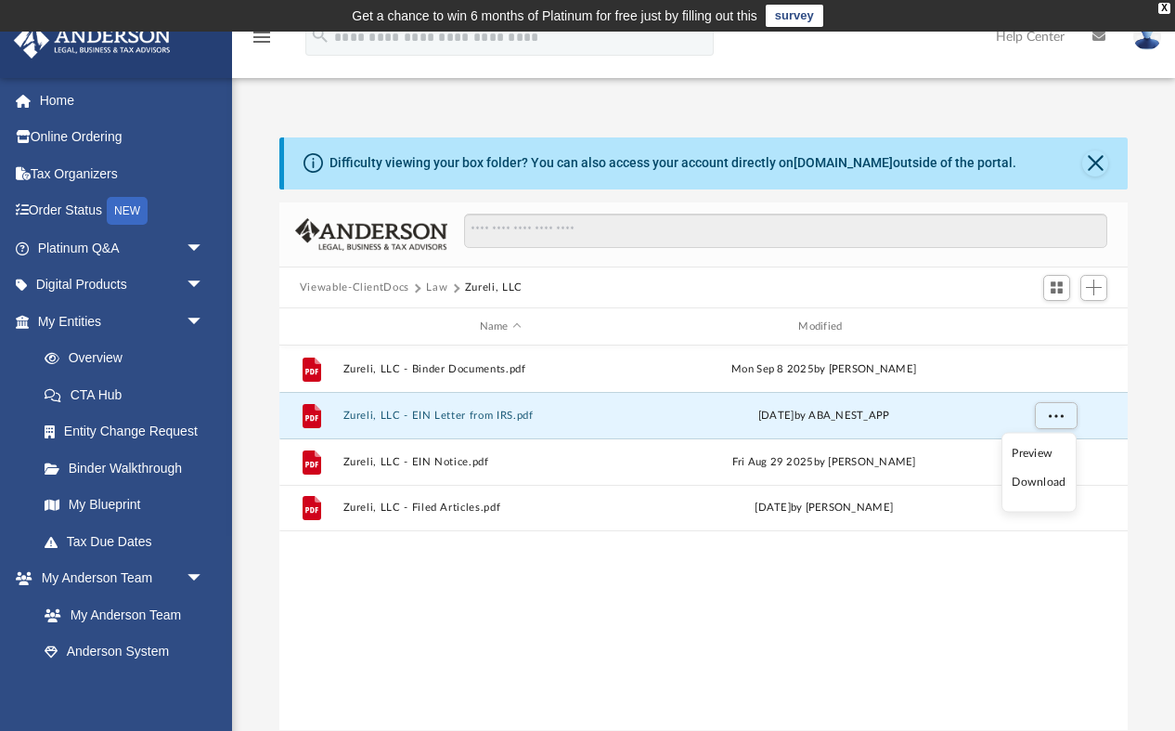
click at [1042, 484] on li "Download" at bounding box center [1039, 481] width 54 height 19
click at [1142, 352] on div "Difficulty viewing your box folder? You can also access your account directly o…" at bounding box center [703, 433] width 943 height 593
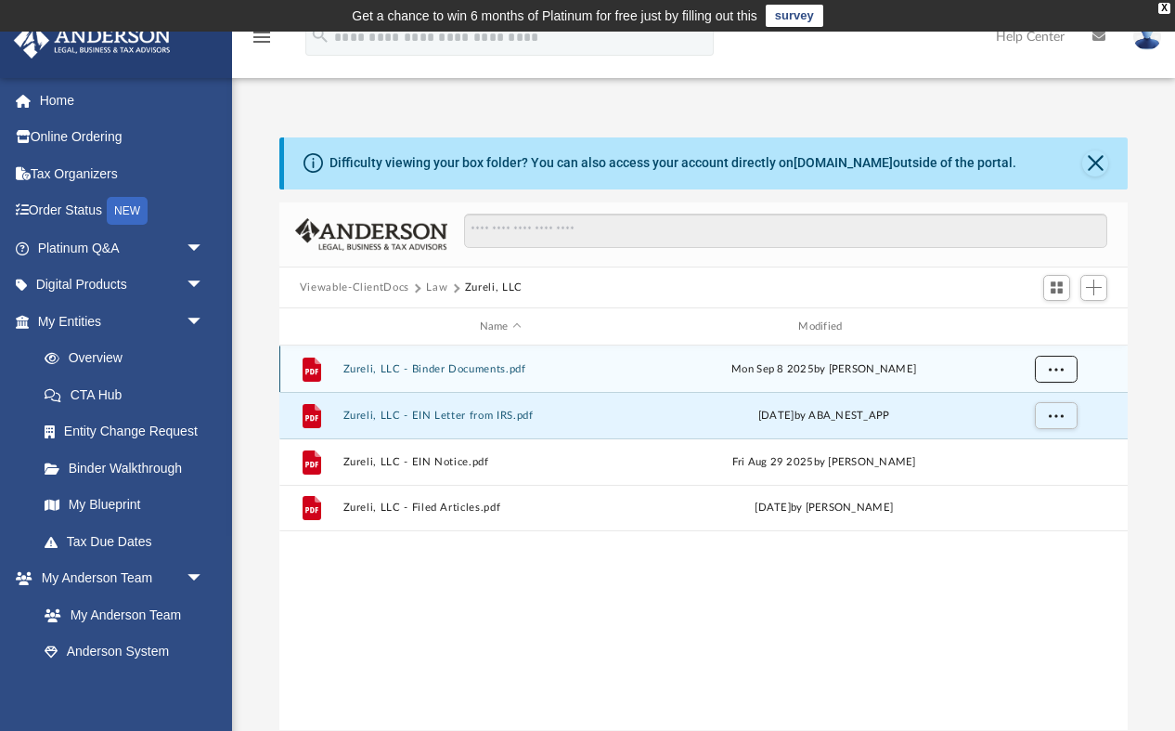
click at [1075, 363] on button "More options" at bounding box center [1055, 370] width 43 height 28
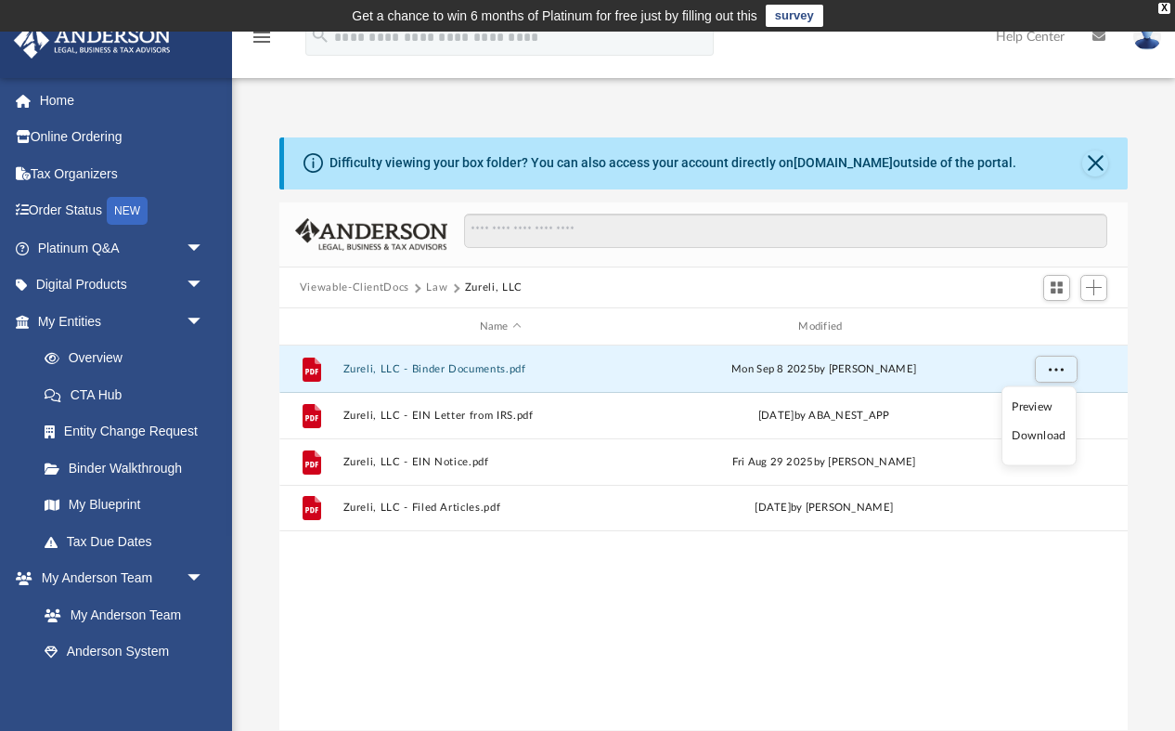
click at [1046, 436] on li "Download" at bounding box center [1039, 435] width 54 height 19
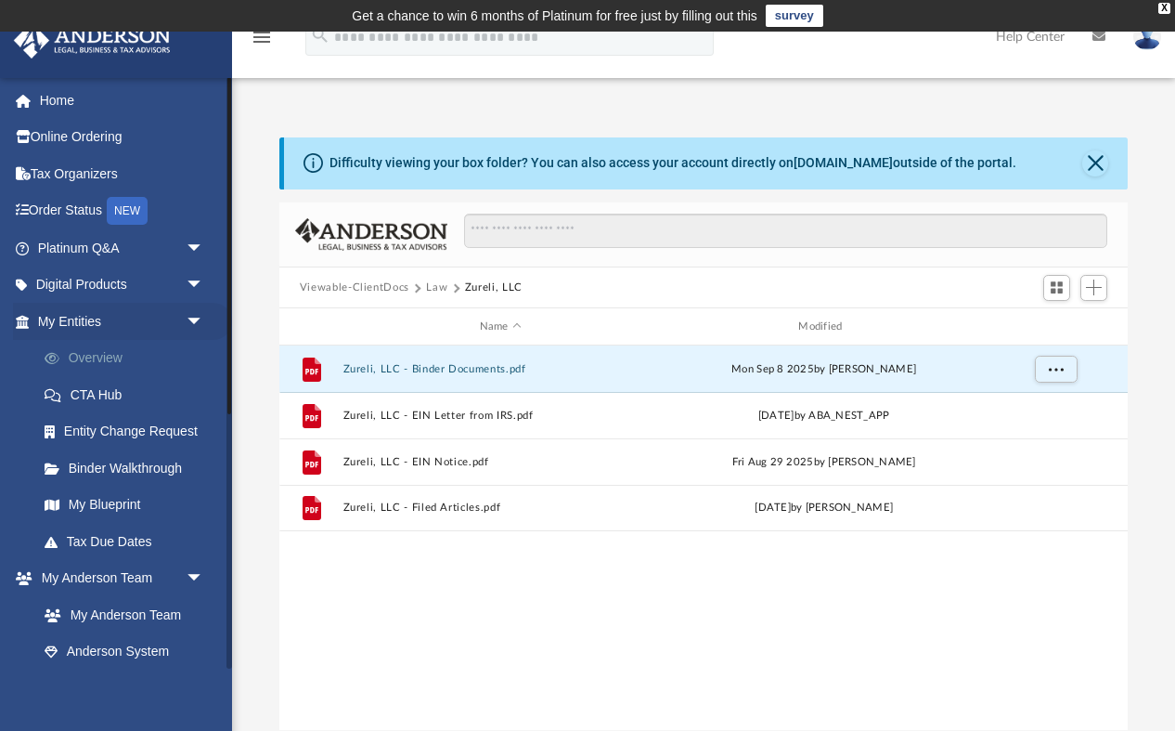
click at [100, 368] on link "Overview" at bounding box center [129, 358] width 206 height 37
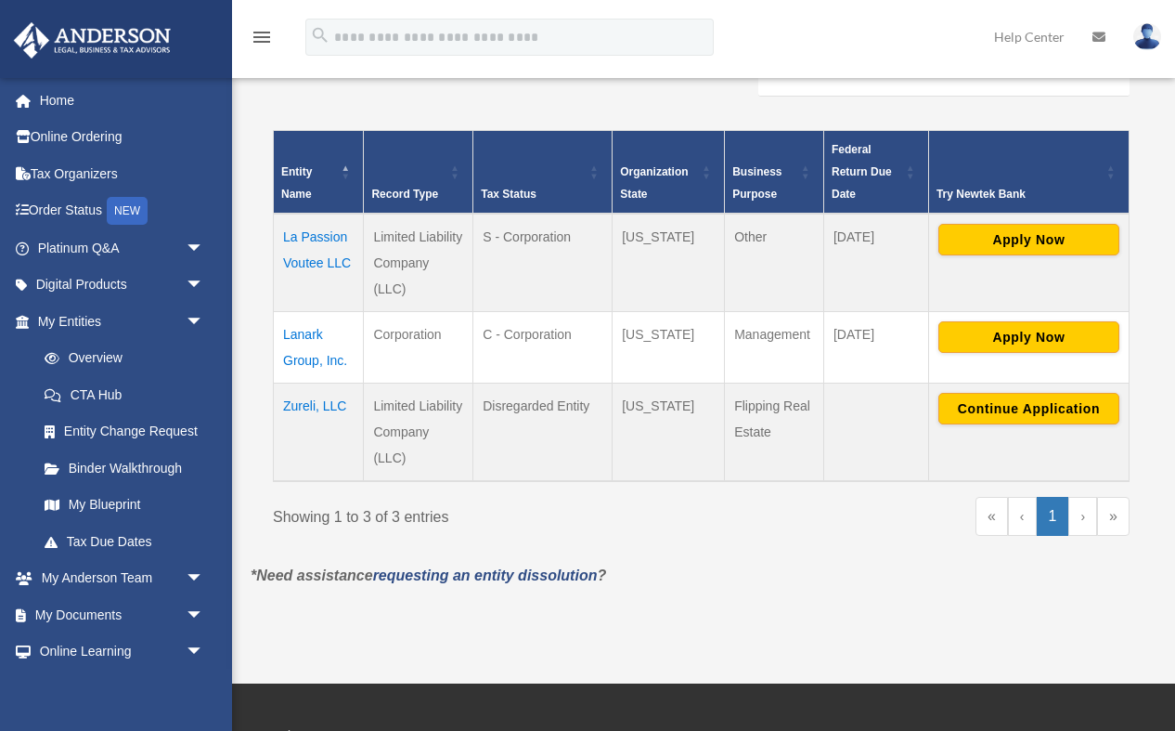
scroll to position [386, 0]
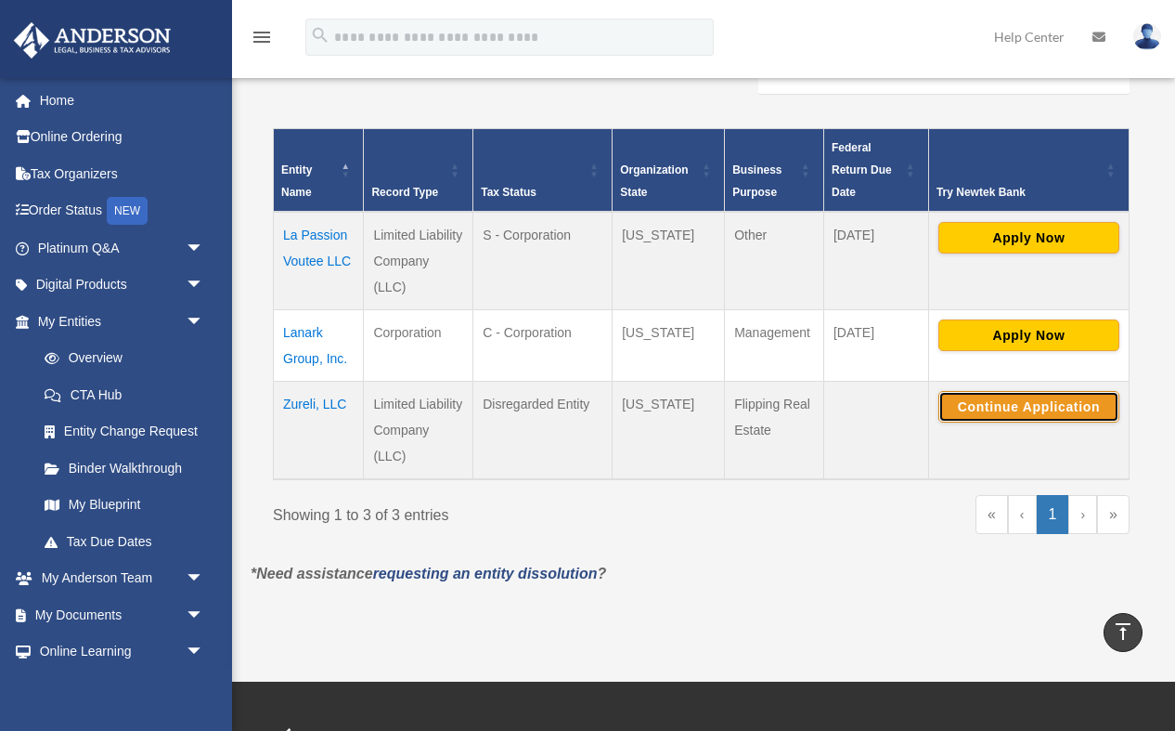
click at [1014, 395] on button "Continue Application" at bounding box center [1028, 407] width 181 height 32
click at [785, 510] on div "« ‹ 1 › »" at bounding box center [923, 523] width 415 height 57
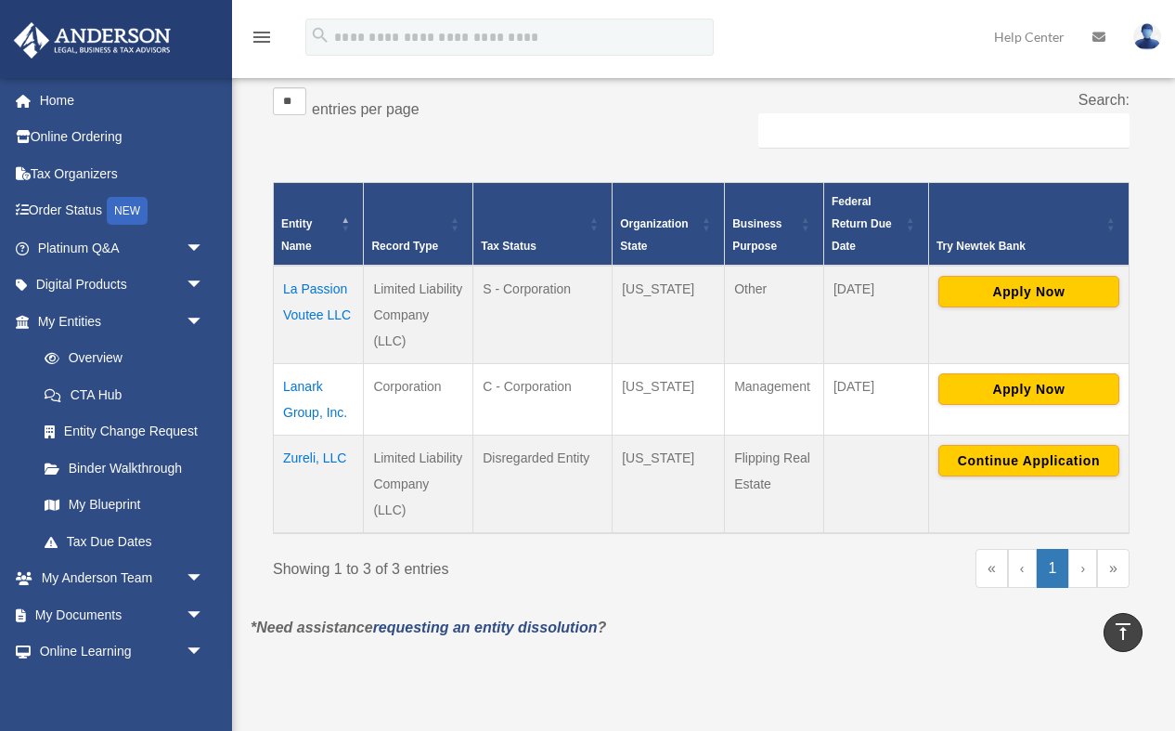
scroll to position [330, 0]
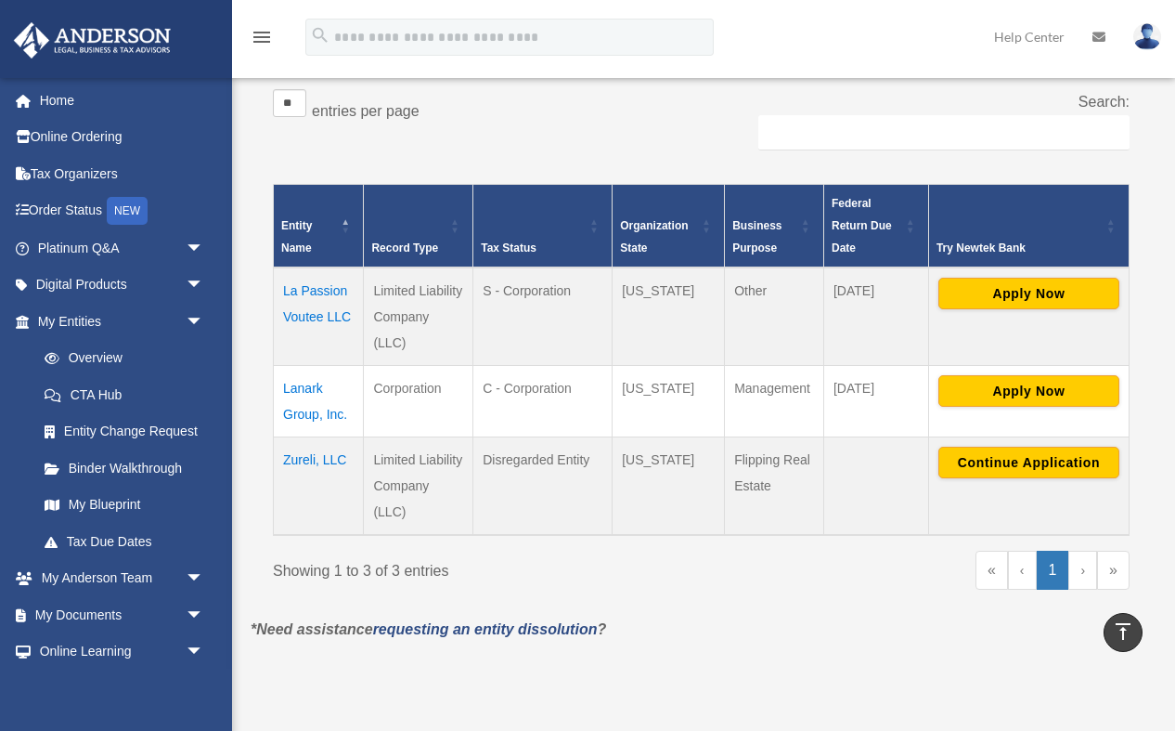
drag, startPoint x: 734, startPoint y: 462, endPoint x: 769, endPoint y: 481, distance: 39.0
click at [769, 481] on td "Flipping Real Estate" at bounding box center [774, 485] width 99 height 98
copy td "Flipping Real Estate"
